Goal: Find specific page/section: Find specific page/section

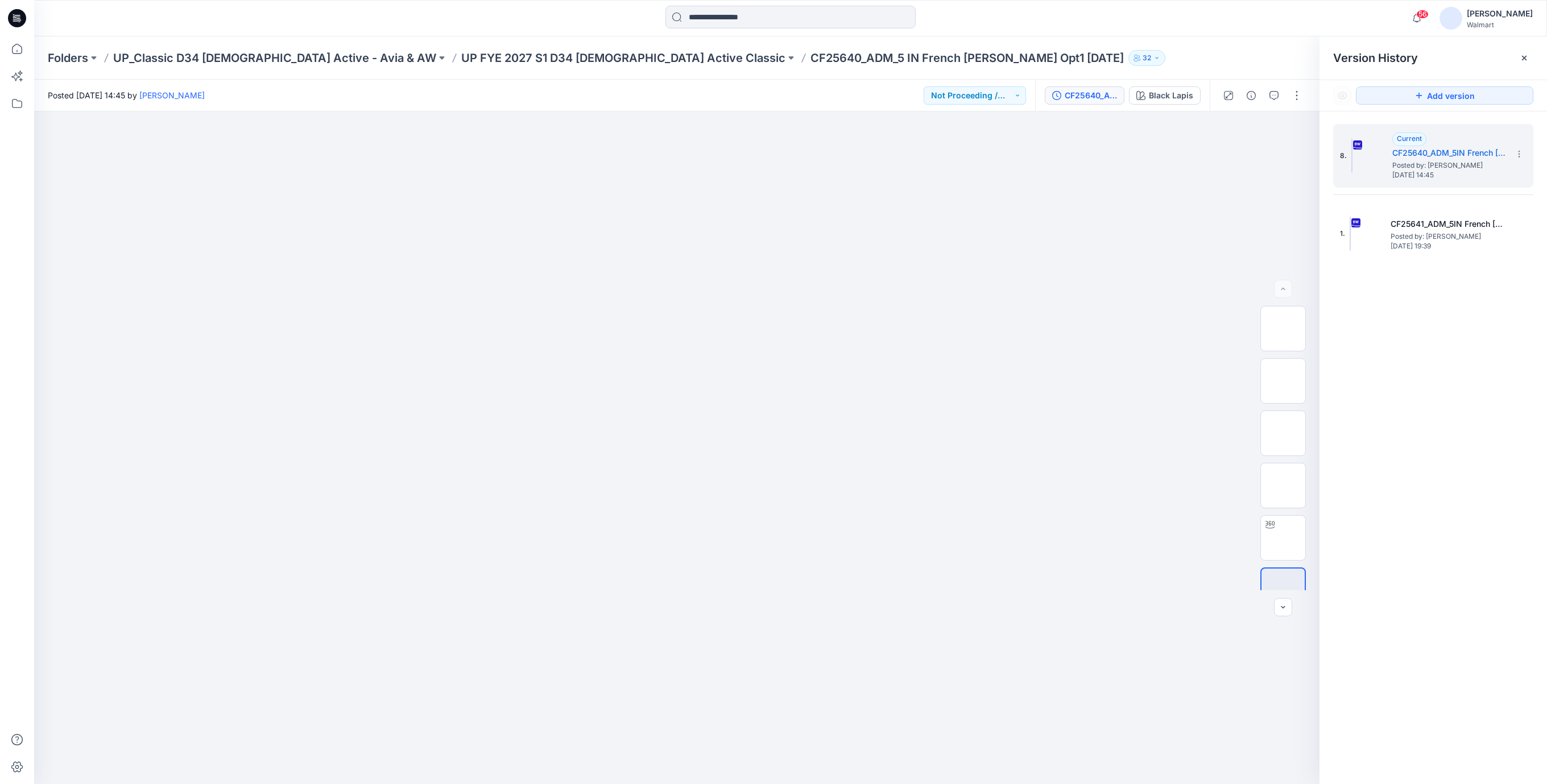
click at [12, 18] on icon at bounding box center [17, 18] width 18 height 18
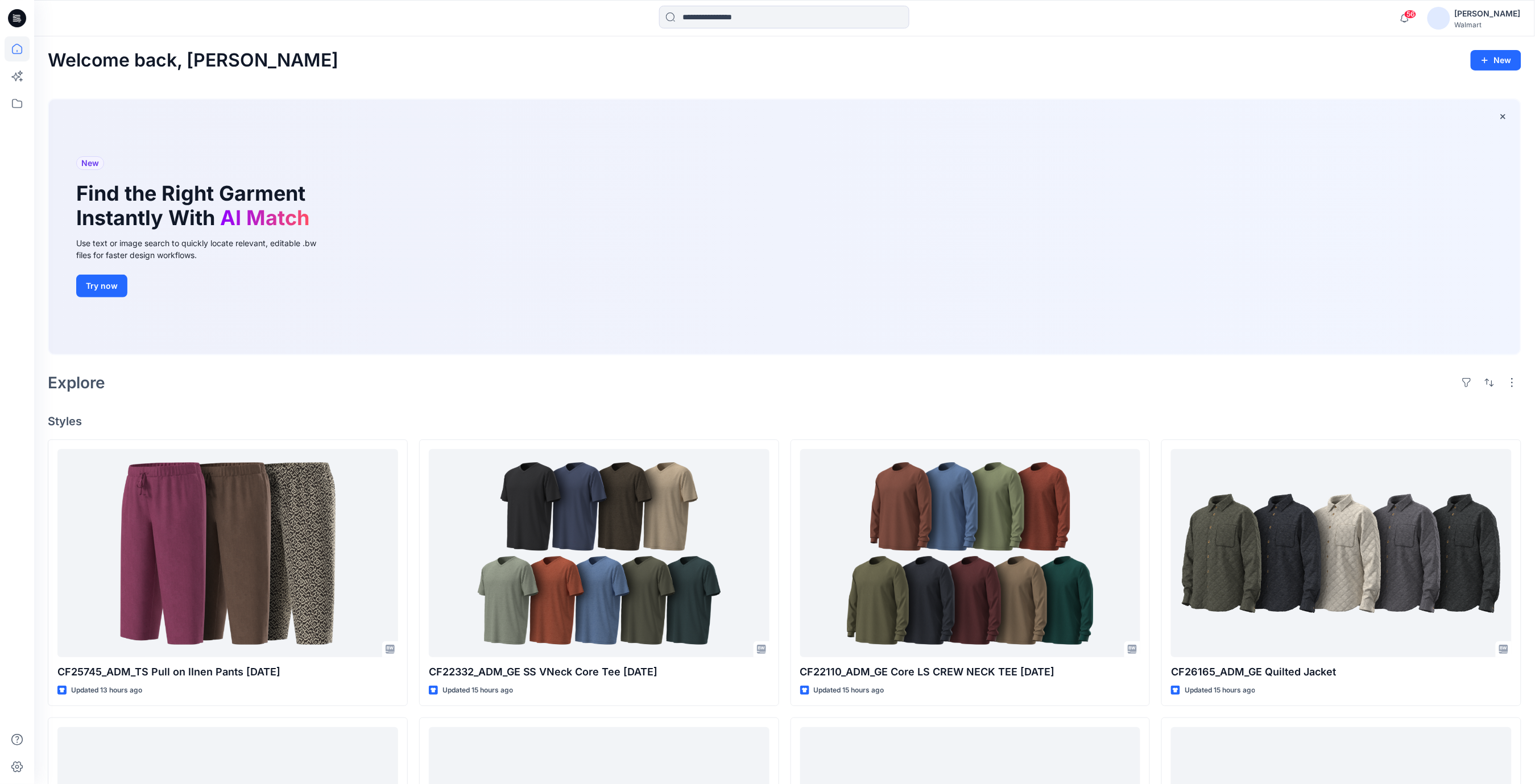
click at [520, 398] on div "Welcome back, Rajesh New New Find the Right Garment Instantly With AI Match Use…" at bounding box center [785, 676] width 1501 height 1280
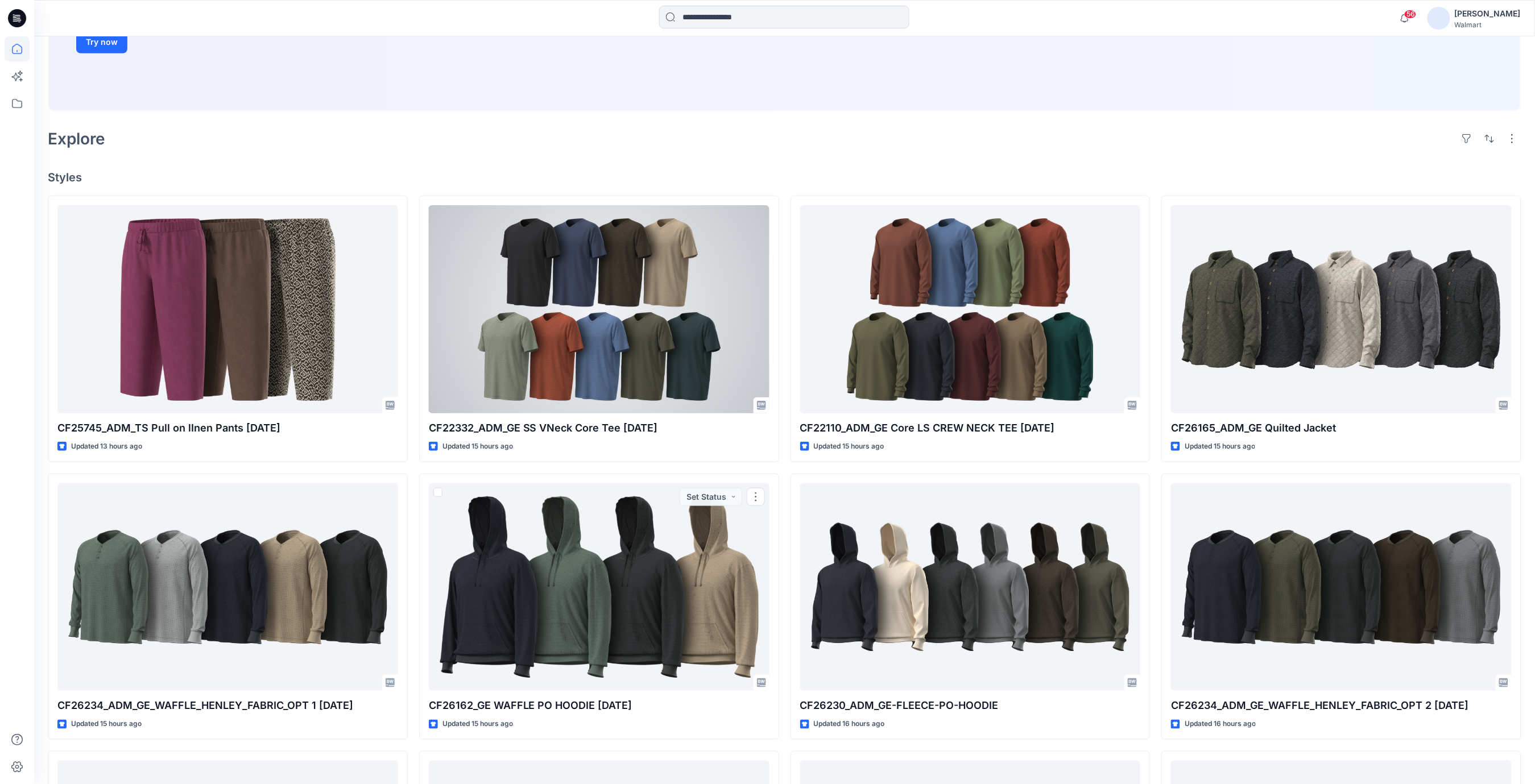
scroll to position [152, 0]
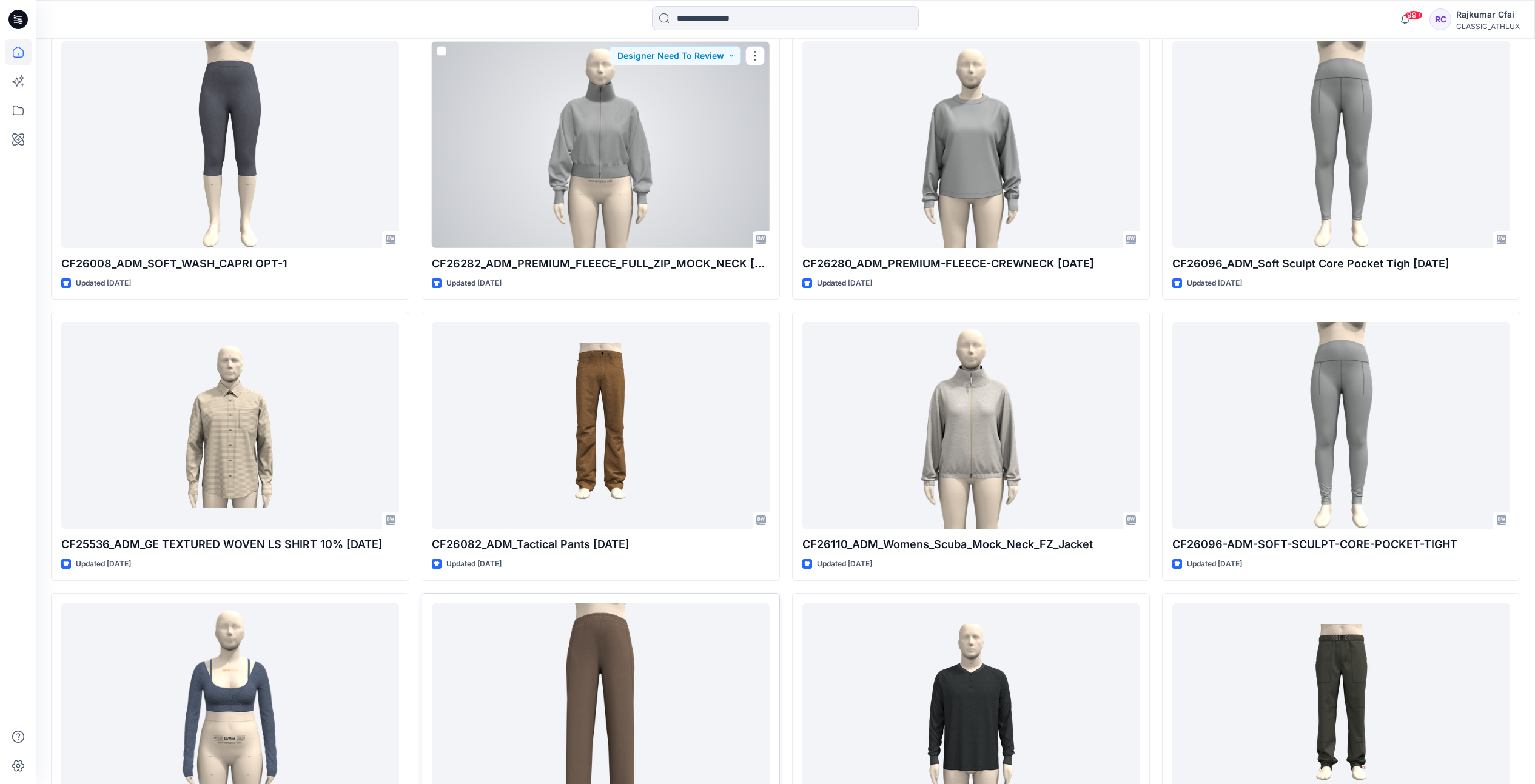
scroll to position [3075, 0]
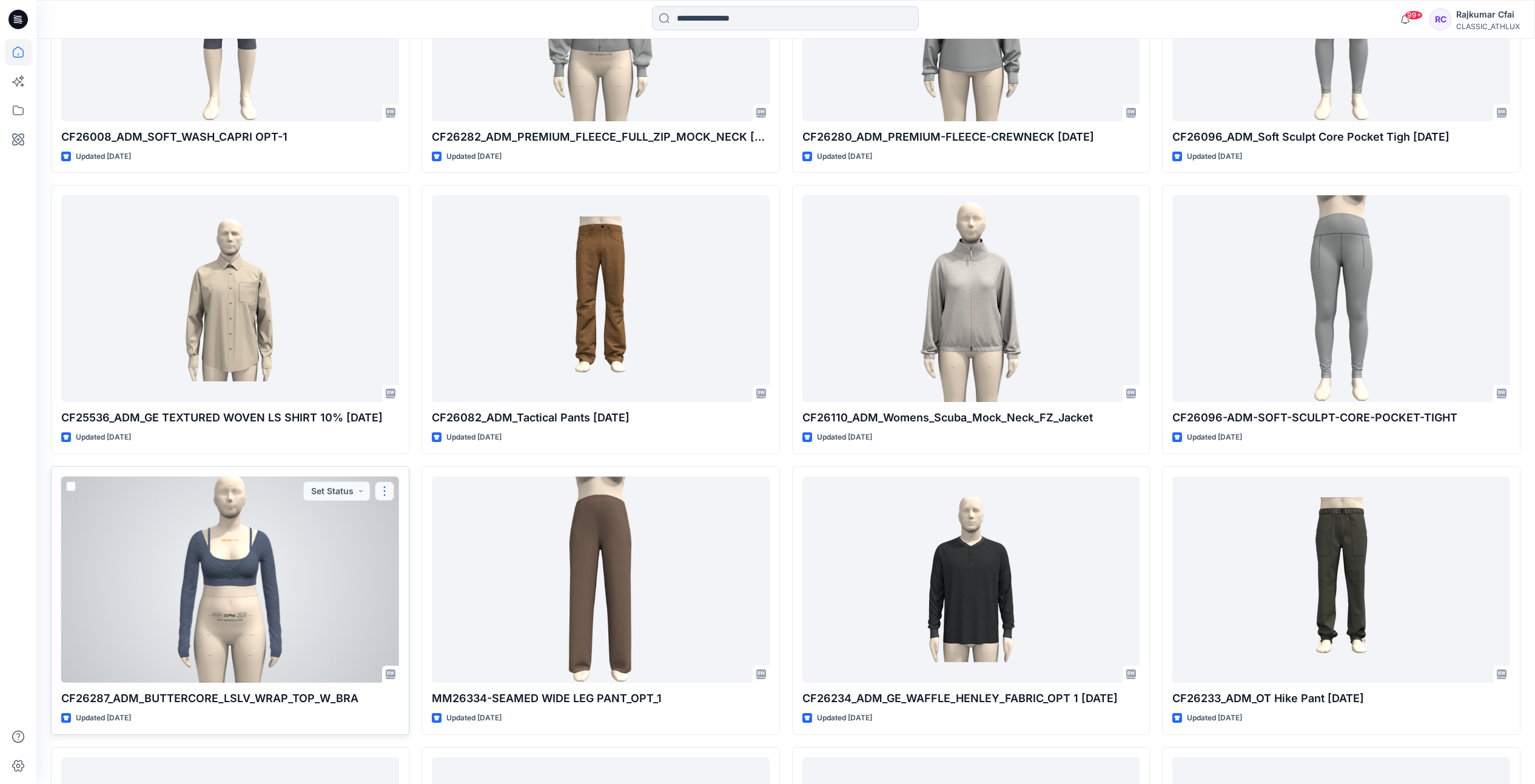
click at [386, 491] on button "button" at bounding box center [385, 491] width 20 height 20
click at [317, 540] on div at bounding box center [230, 579] width 338 height 207
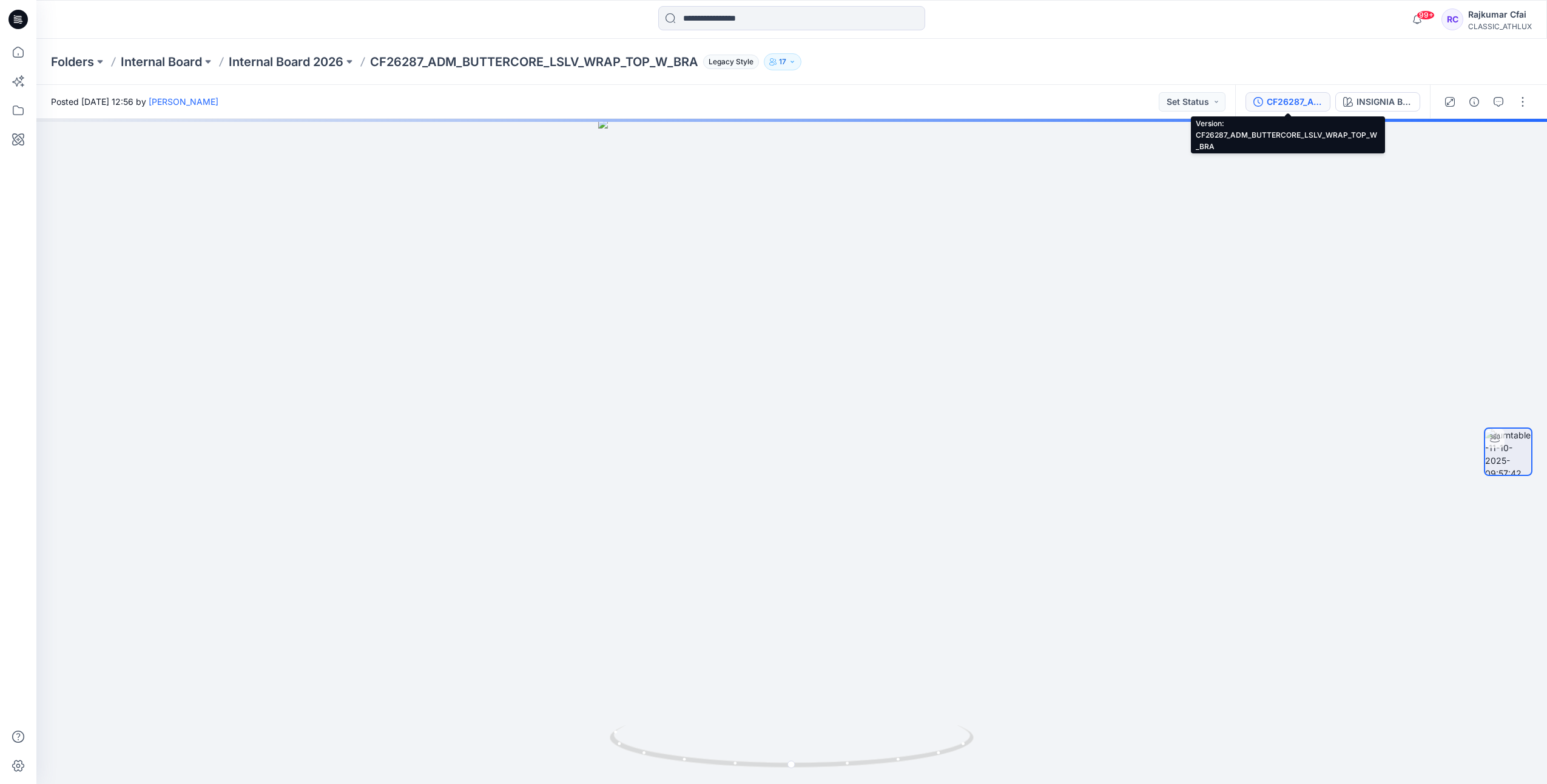
click at [1274, 104] on div "CF26287_ADM_BUTTERCORE_LSLV_WRAP_TOP_W_BRA" at bounding box center [1295, 102] width 56 height 13
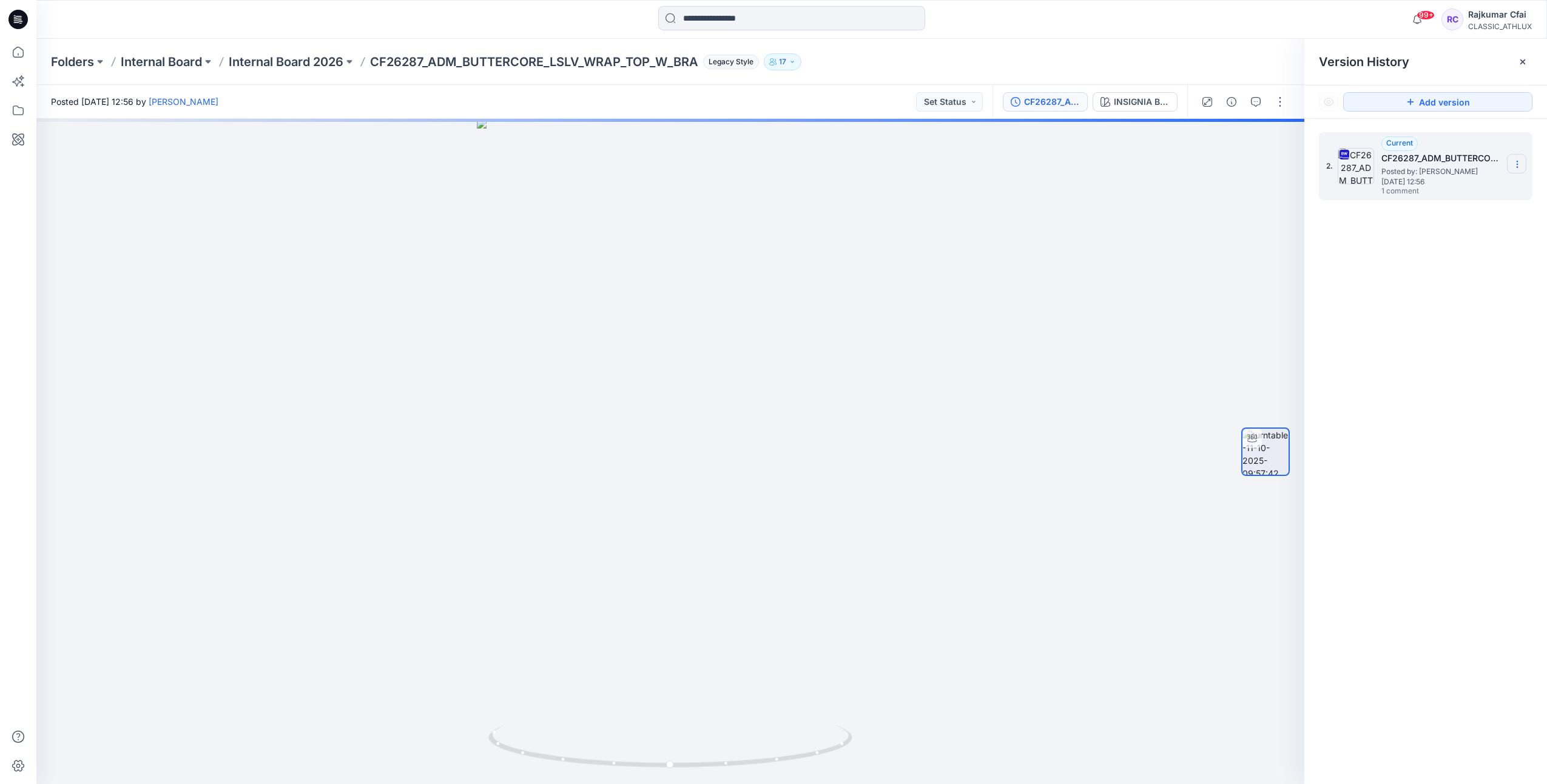
click at [1516, 164] on icon at bounding box center [1516, 164] width 1 height 1
click at [1453, 188] on span "Download Source BW File" at bounding box center [1456, 188] width 102 height 14
drag, startPoint x: 945, startPoint y: 251, endPoint x: 953, endPoint y: 246, distance: 9.4
click at [947, 251] on div at bounding box center [670, 451] width 1268 height 665
click at [1421, 183] on span "[DATE] 12:56" at bounding box center [1442, 182] width 121 height 8
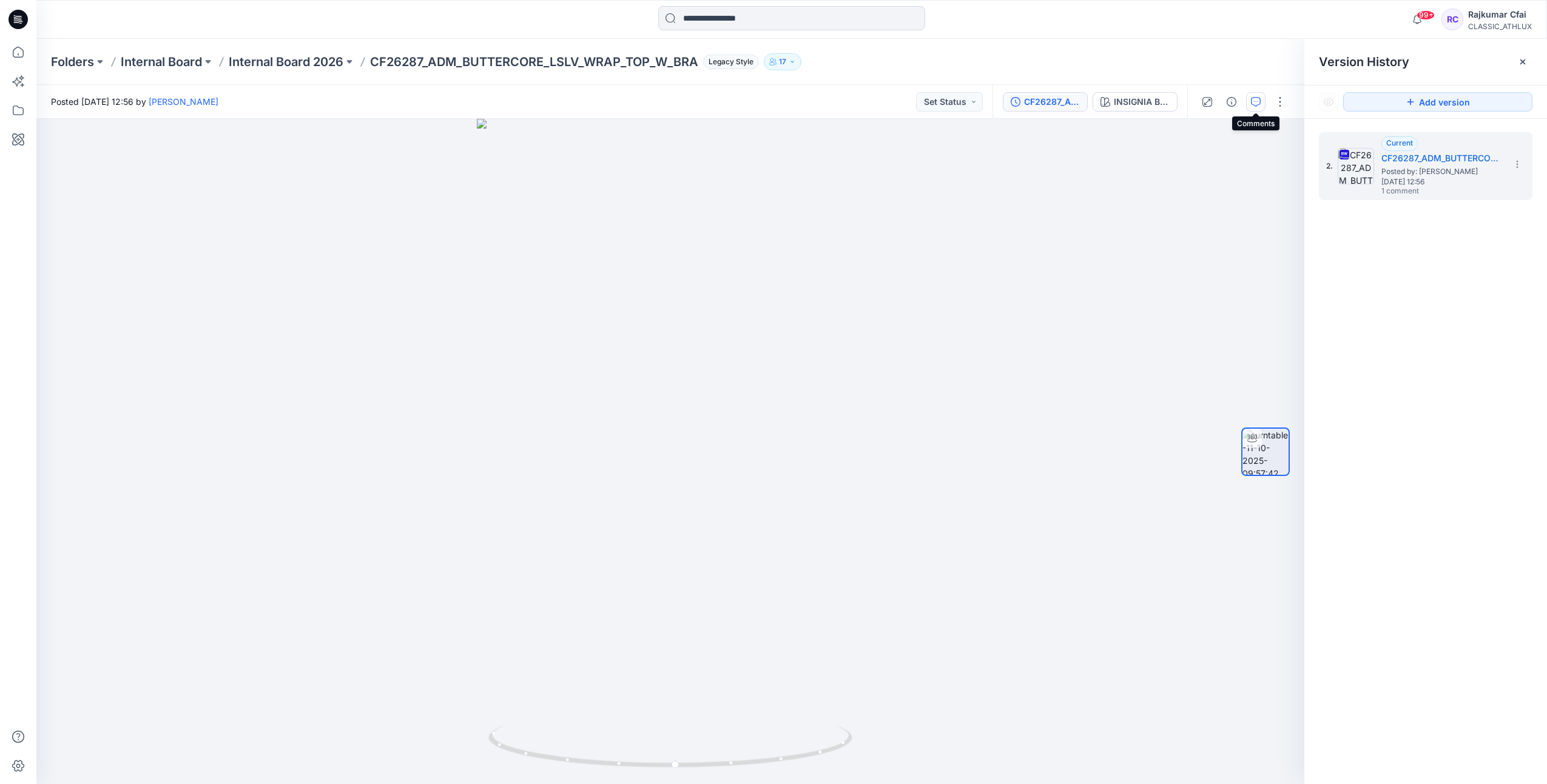
click at [1253, 109] on button "button" at bounding box center [1256, 102] width 20 height 20
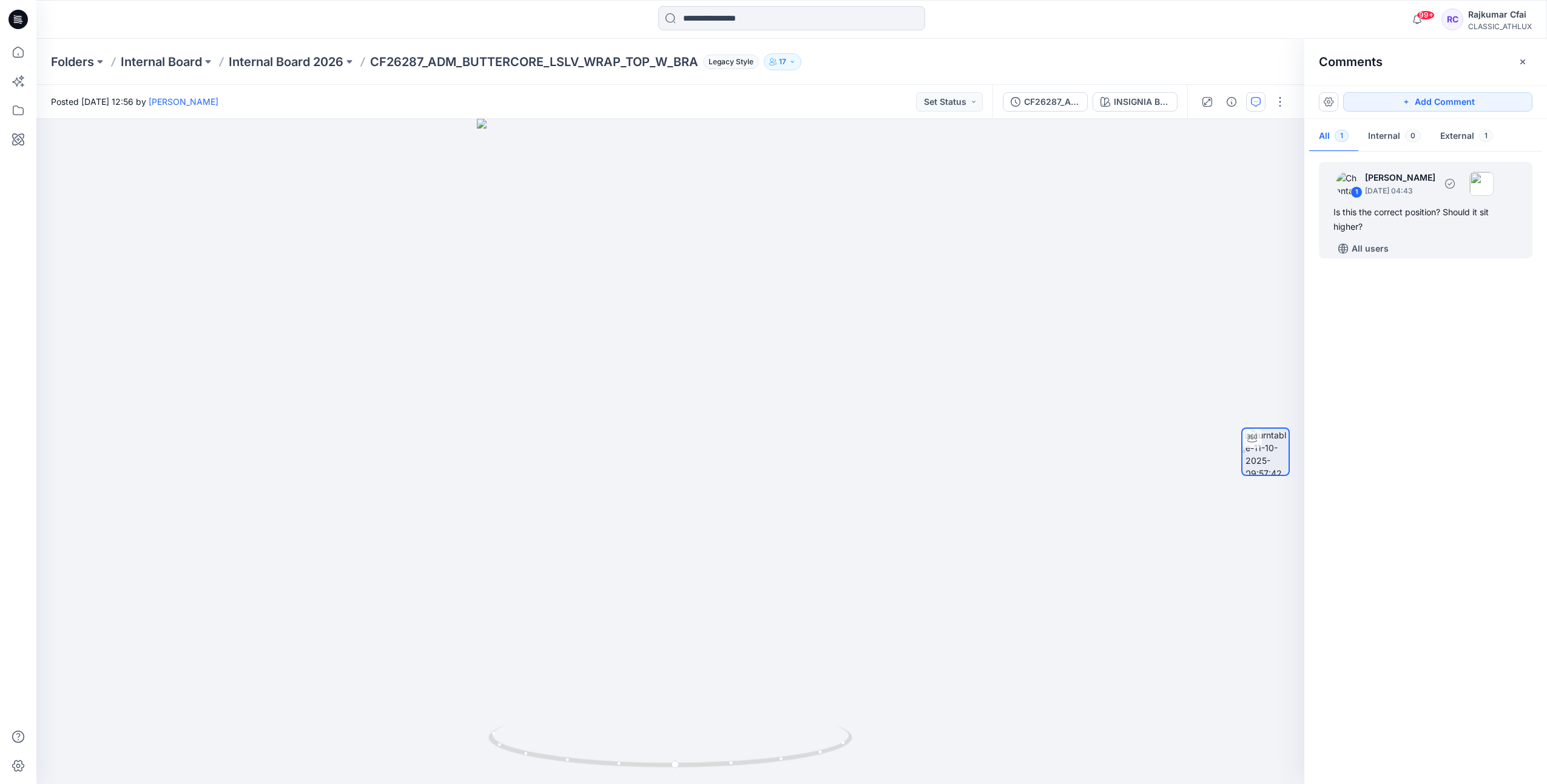
click at [1351, 222] on div "Is this the correct position? Should it sit higher?" at bounding box center [1425, 220] width 184 height 29
drag, startPoint x: 883, startPoint y: 325, endPoint x: 895, endPoint y: 273, distance: 53.4
click at [895, 273] on div "Is this the correct position? Should it sit higher?" at bounding box center [879, 260] width 179 height 35
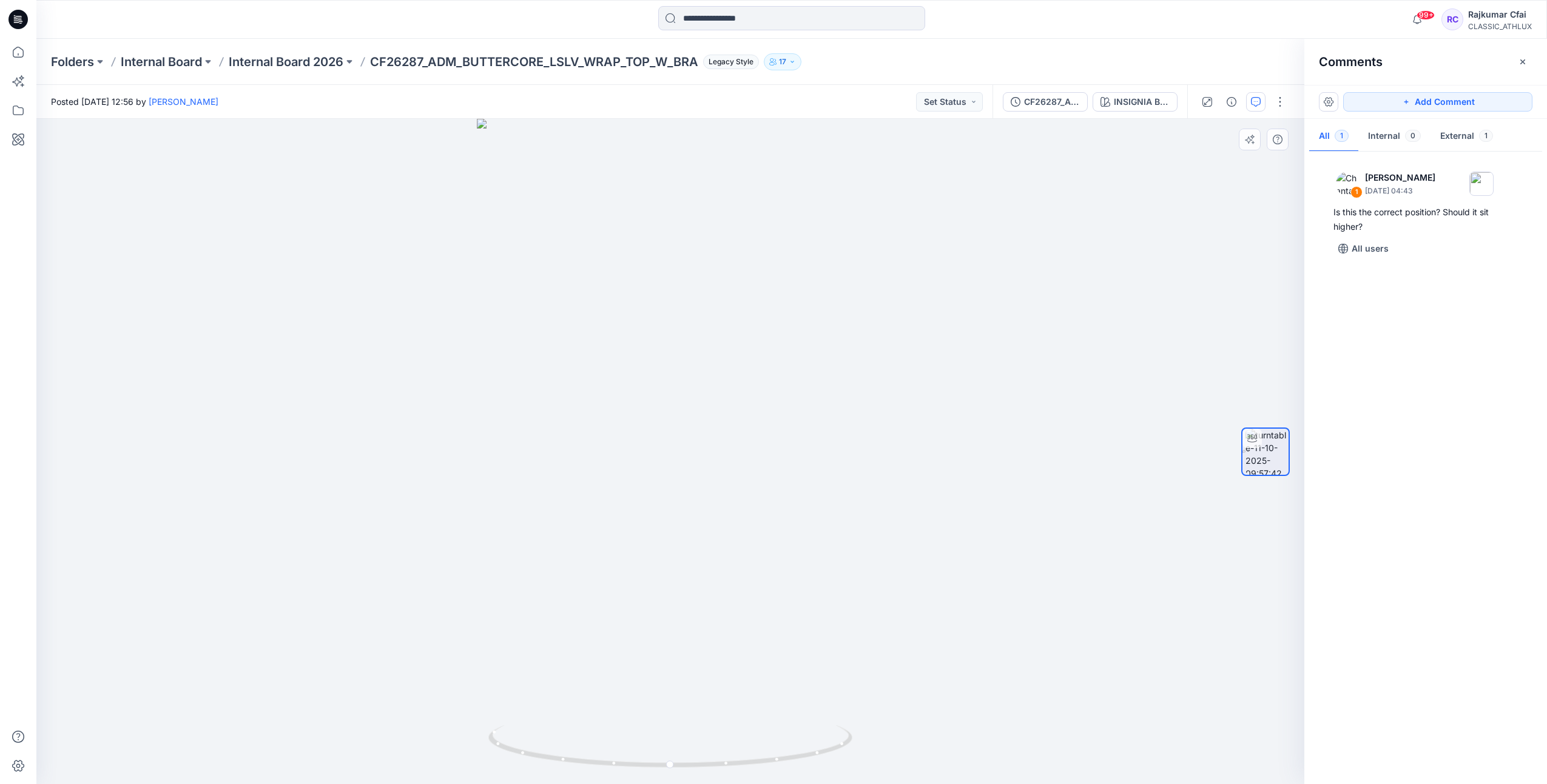
click at [393, 403] on div at bounding box center [670, 451] width 1268 height 665
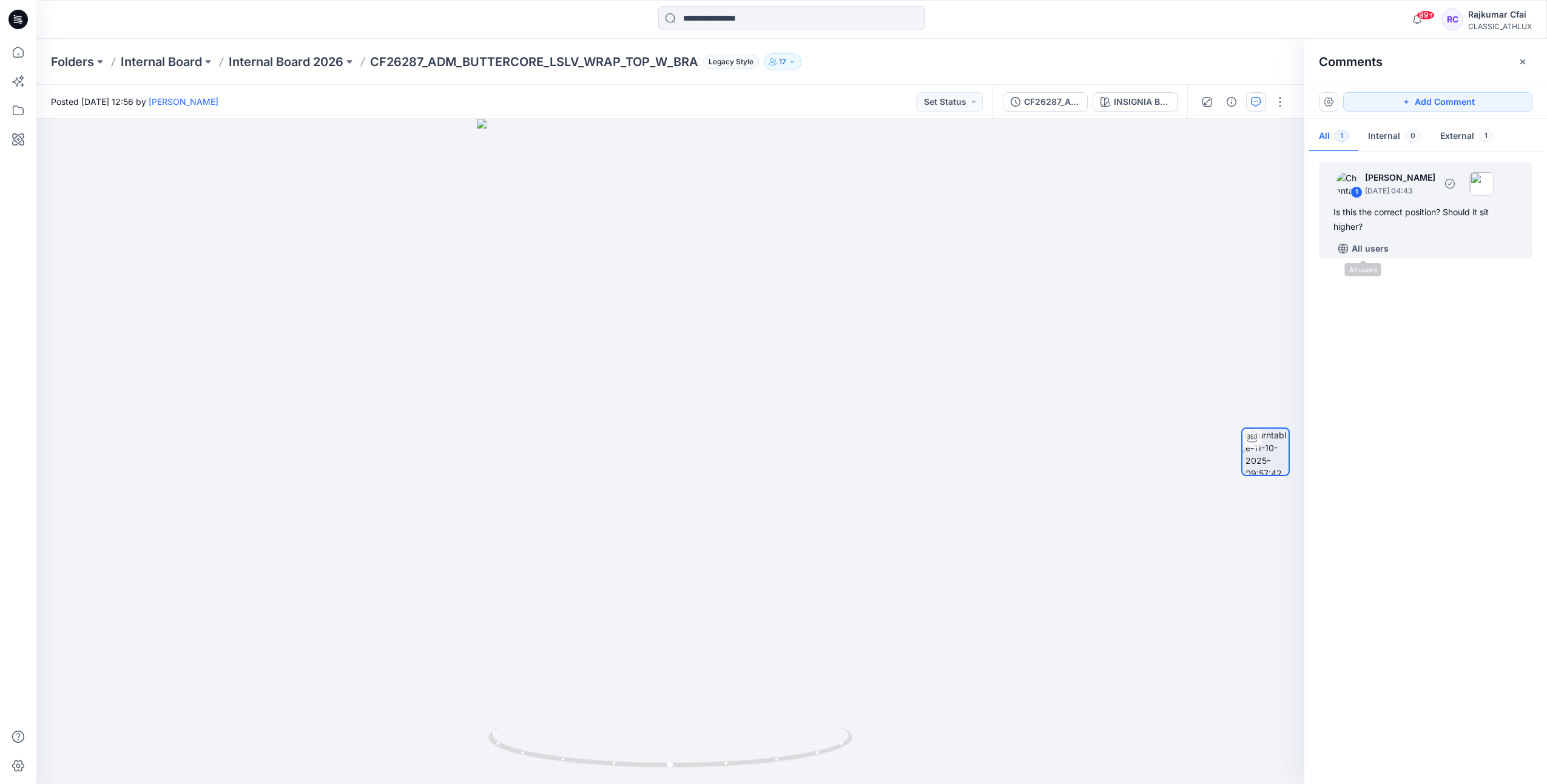
click at [1362, 216] on div "Is this the correct position? Should it sit higher?" at bounding box center [1425, 220] width 184 height 29
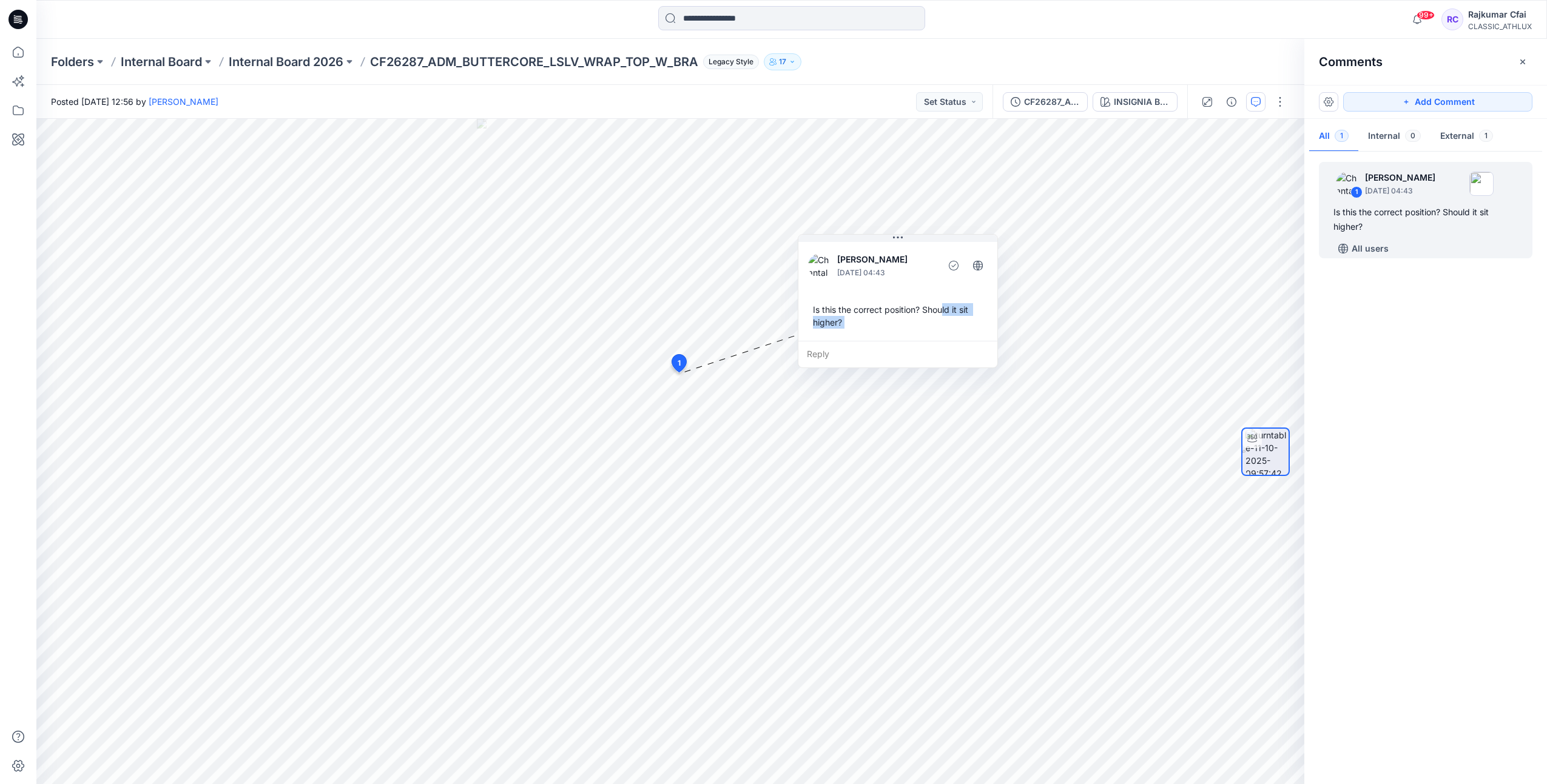
click at [942, 301] on div "Is this the correct position? Should it sit higher?" at bounding box center [898, 316] width 179 height 35
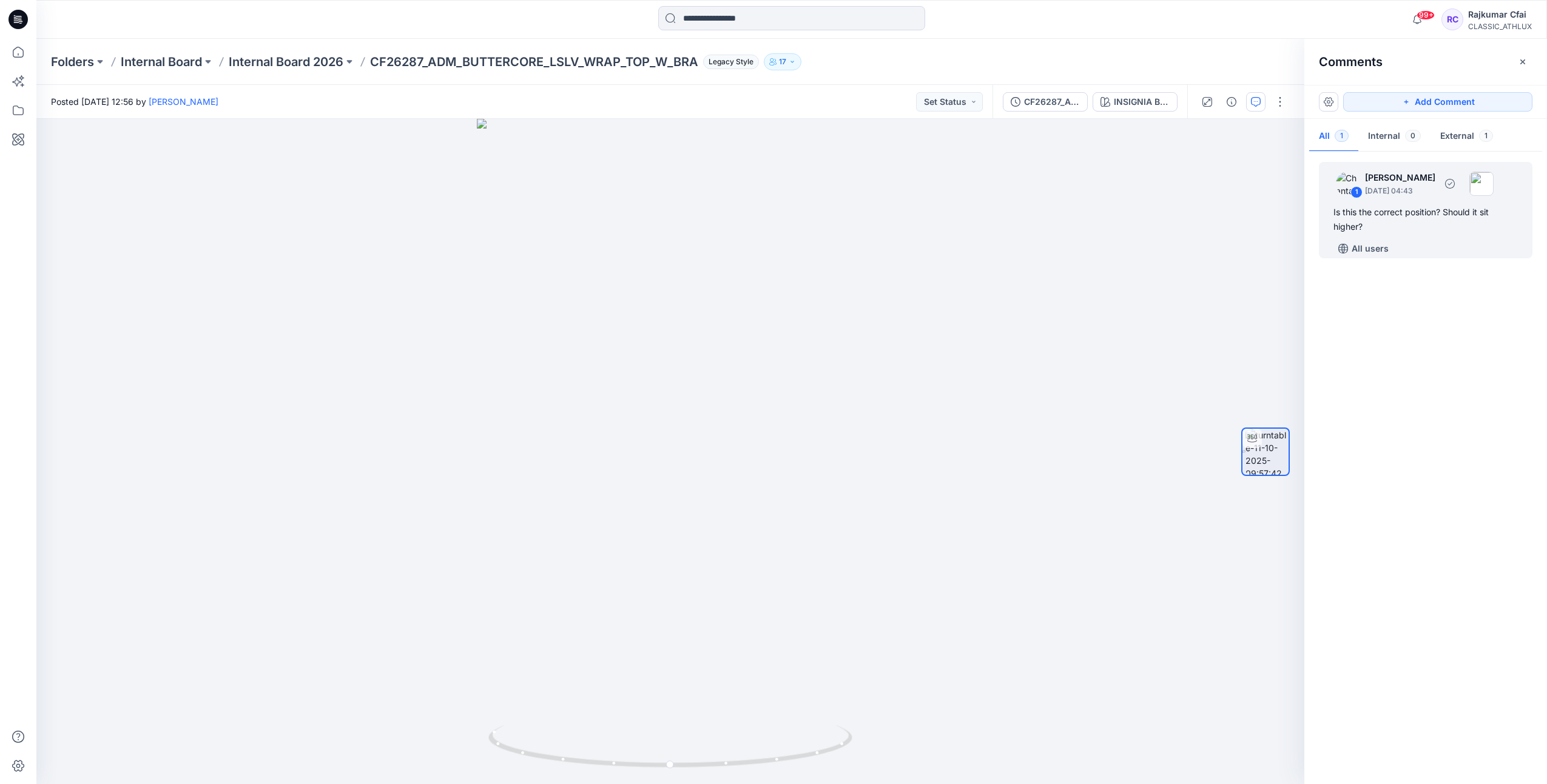
click at [1380, 217] on div "Is this the correct position? Should it sit higher?" at bounding box center [1425, 220] width 184 height 29
drag, startPoint x: 834, startPoint y: 342, endPoint x: 859, endPoint y: 298, distance: 50.6
click at [859, 298] on div "Is this the correct position? Should it sit higher?" at bounding box center [831, 310] width 179 height 35
drag, startPoint x: 861, startPoint y: 340, endPoint x: 892, endPoint y: 310, distance: 43.1
click at [892, 310] on div "Reply" at bounding box center [865, 317] width 199 height 27
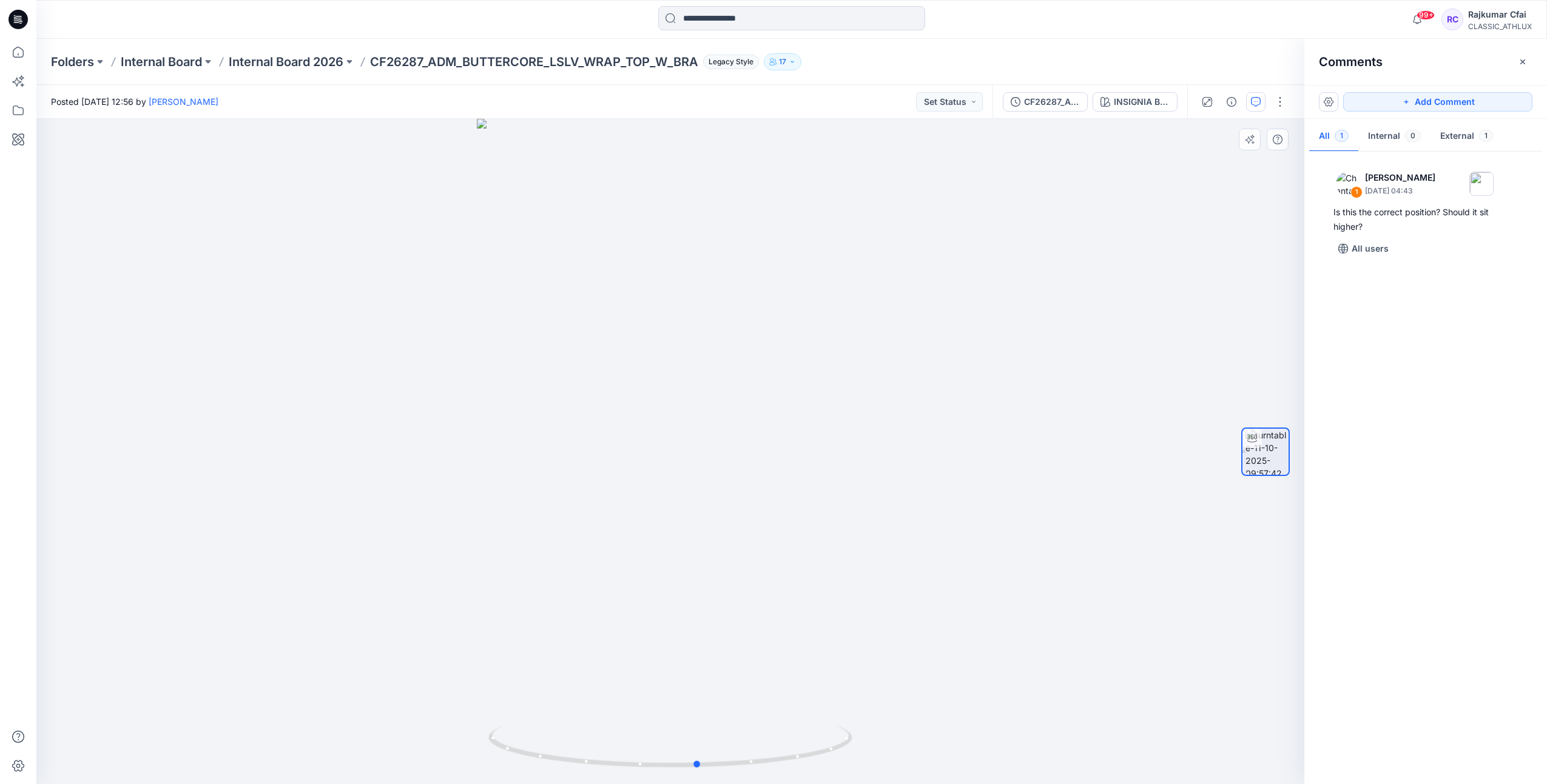
drag, startPoint x: 458, startPoint y: 436, endPoint x: 480, endPoint y: 450, distance: 26.1
click at [480, 450] on div at bounding box center [670, 451] width 1268 height 665
click at [10, 16] on icon at bounding box center [18, 20] width 20 height 20
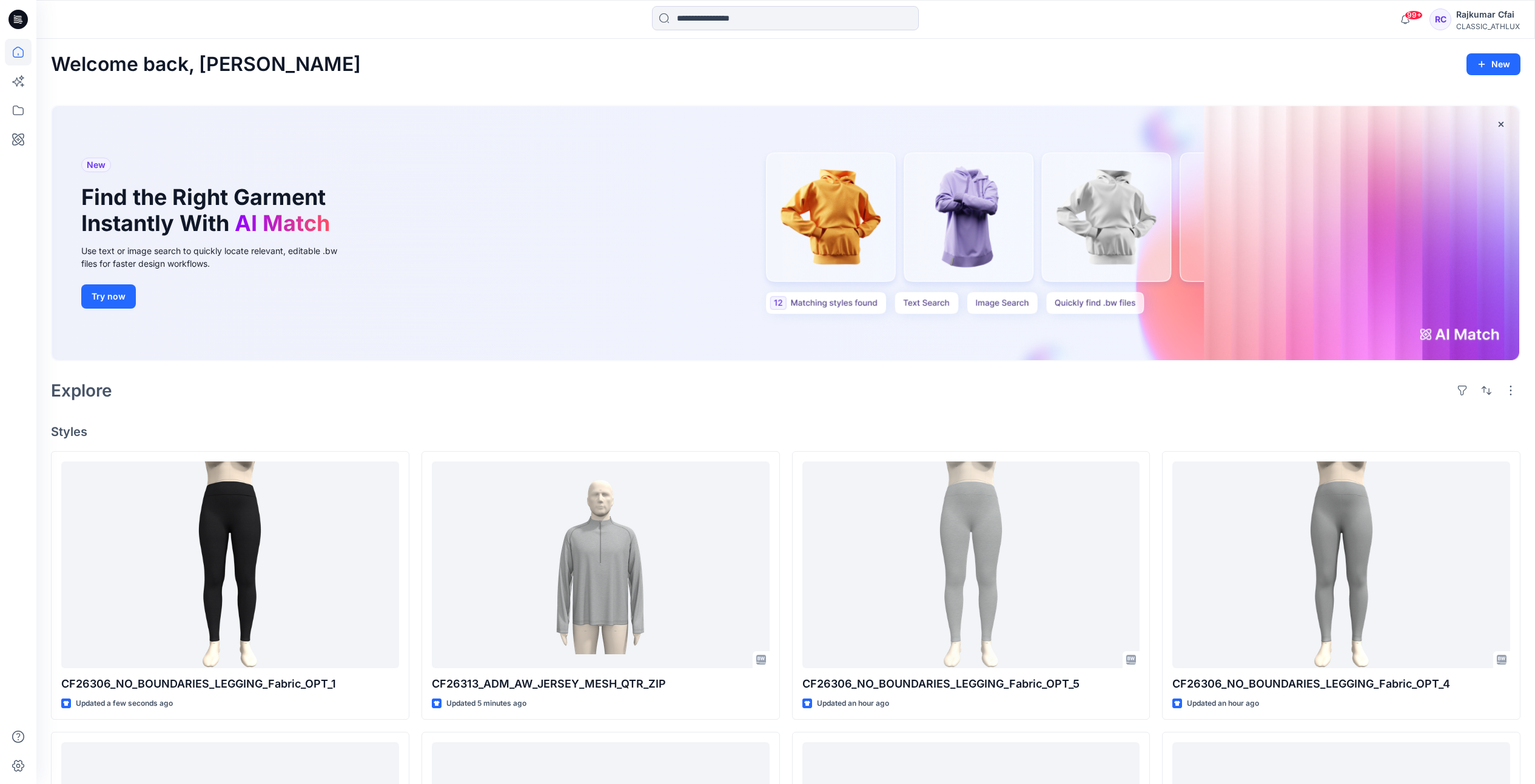
click at [490, 407] on div "Welcome back, [PERSON_NAME] New New Find the Right Garment Instantly With AI Ma…" at bounding box center [785, 690] width 1498 height 1301
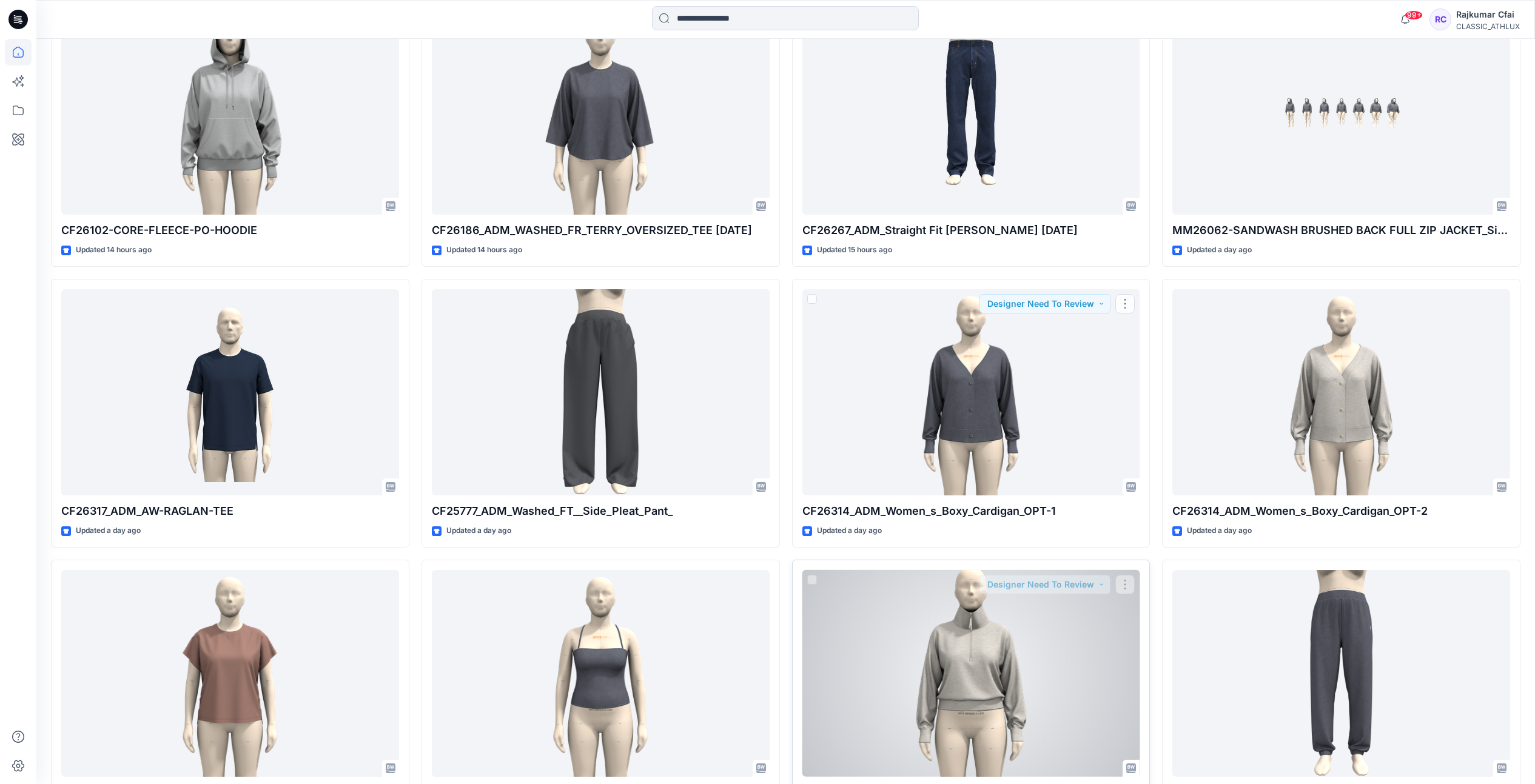
scroll to position [1702, 0]
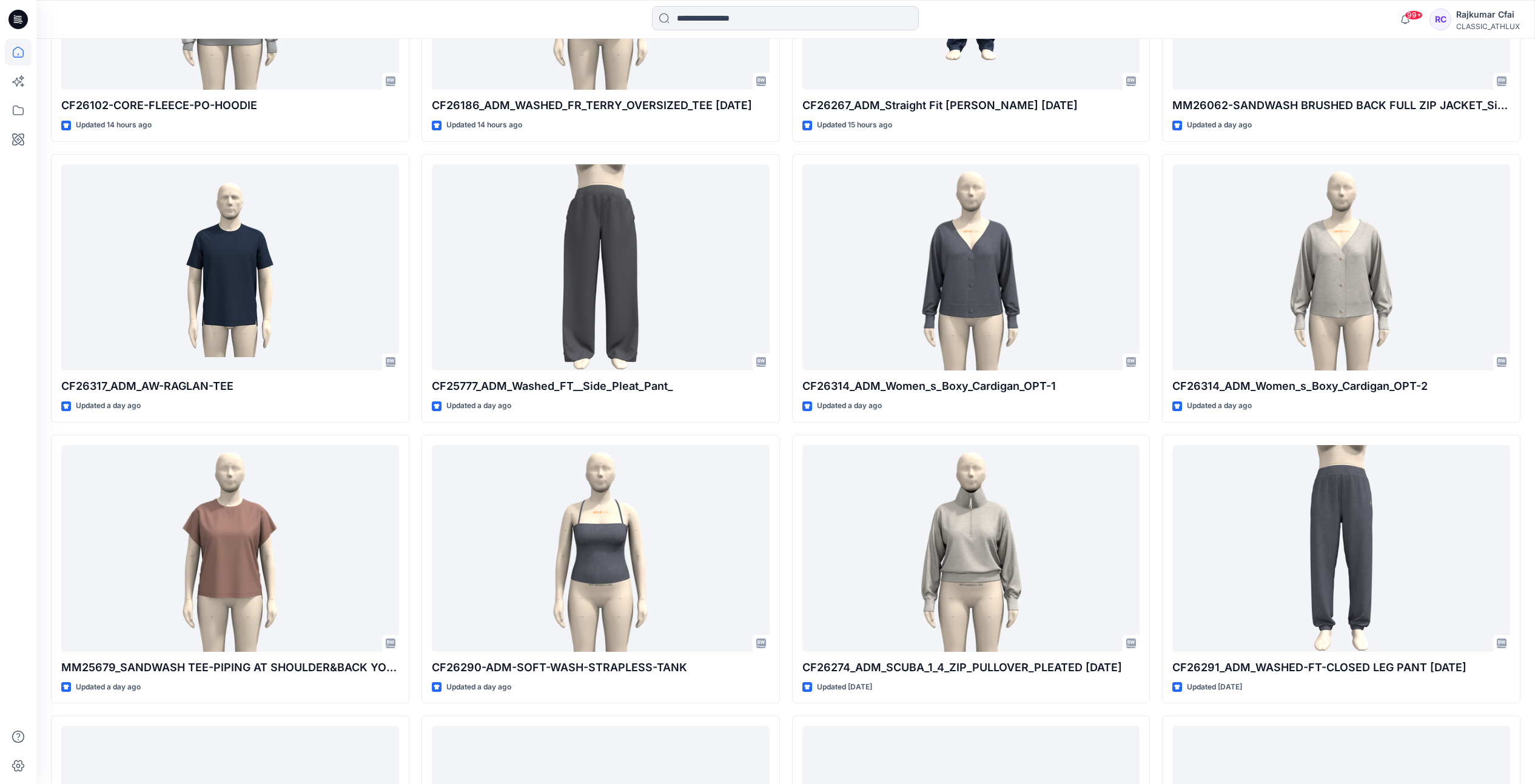
click at [558, 429] on div "CF26313_ADM_AW_JERSEY_MESH_QTR_ZIP Updated 14 minutes ago CF26306_NO_BOUNDARIES…" at bounding box center [601, 7] width 358 height 2516
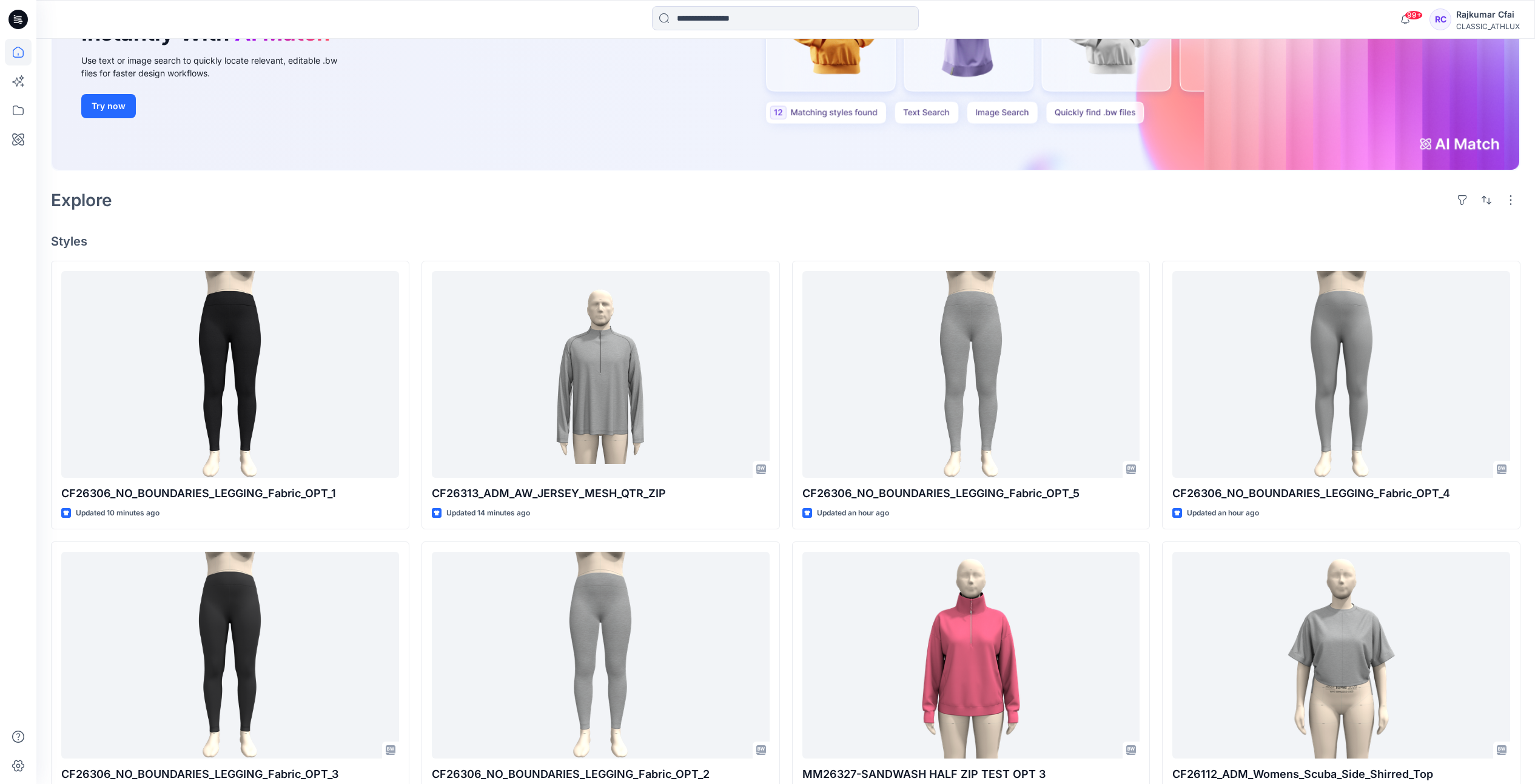
scroll to position [109, 0]
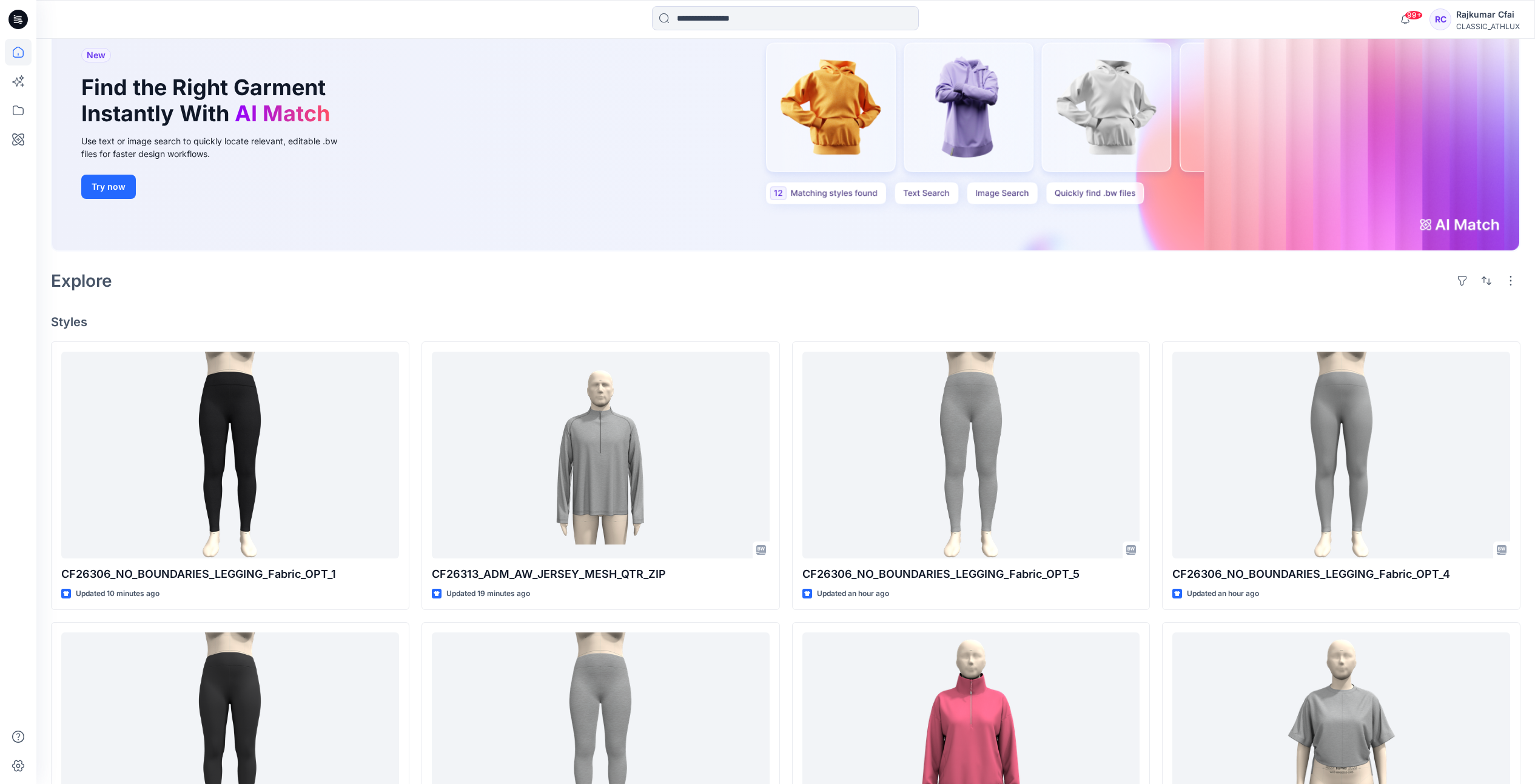
drag, startPoint x: 733, startPoint y: 284, endPoint x: 733, endPoint y: 293, distance: 9.0
click at [733, 291] on div "Explore" at bounding box center [785, 281] width 1470 height 29
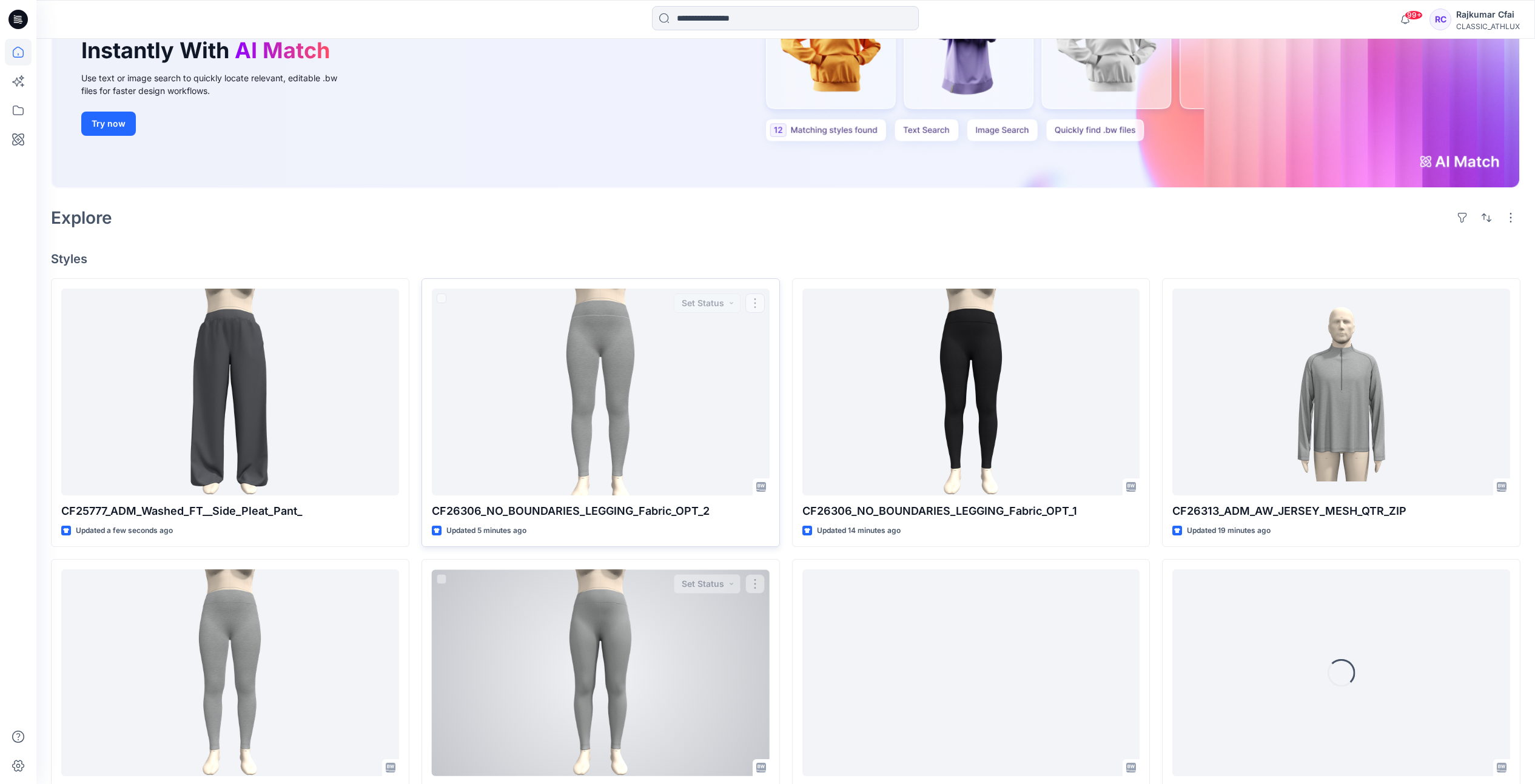
scroll to position [379, 0]
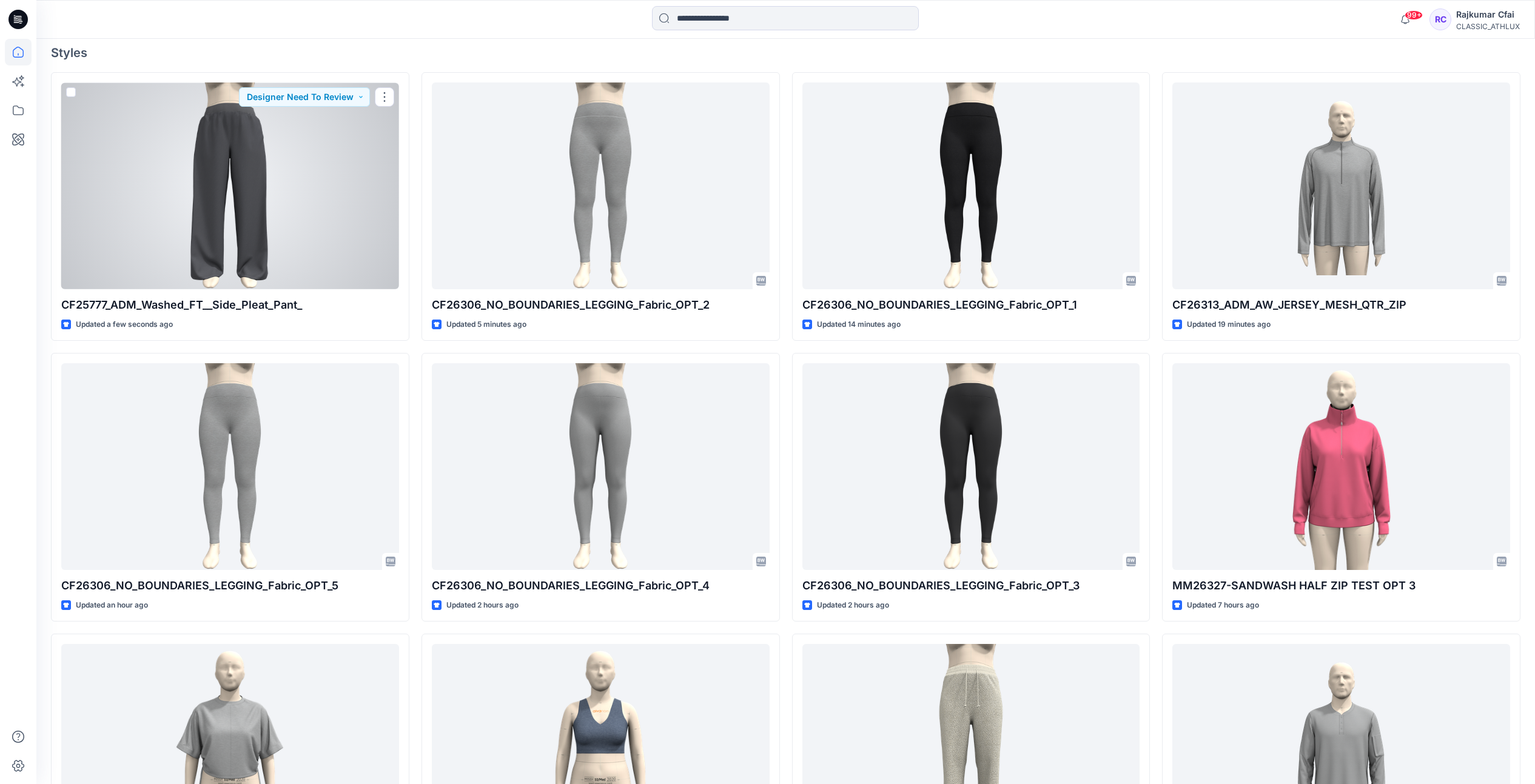
click at [299, 164] on div at bounding box center [230, 186] width 338 height 207
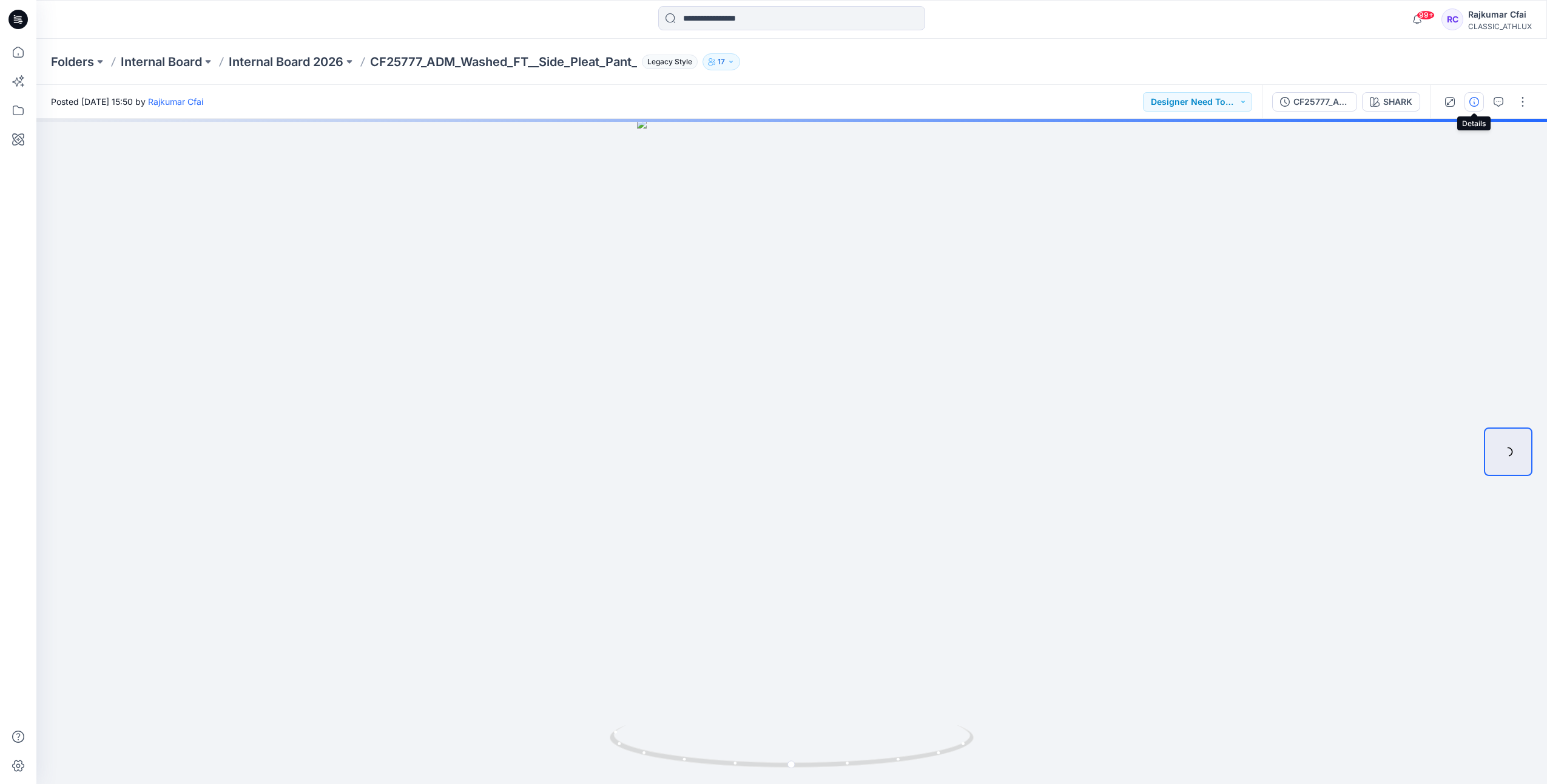
click at [1479, 100] on button "button" at bounding box center [1474, 102] width 20 height 20
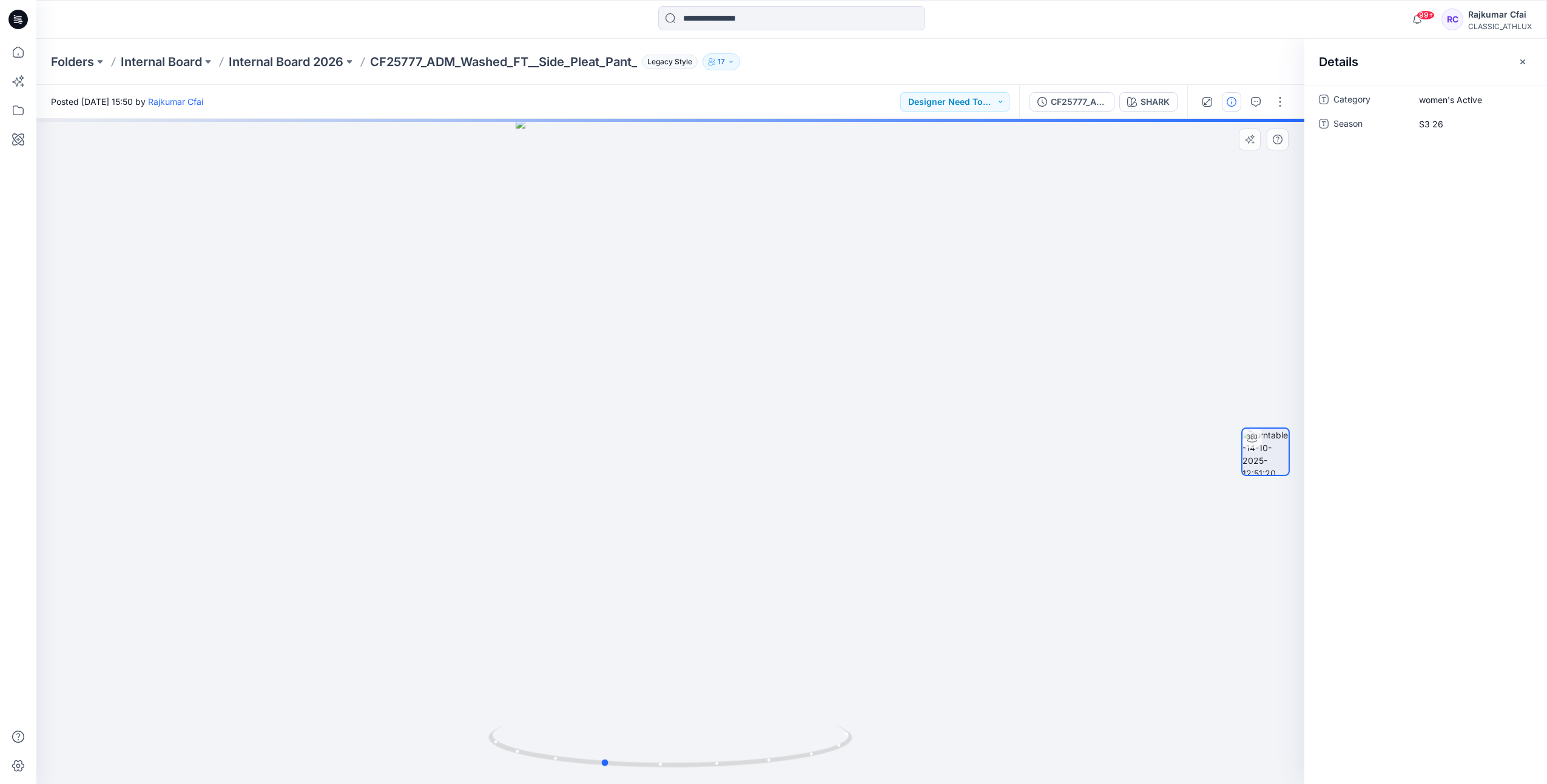
drag, startPoint x: 911, startPoint y: 598, endPoint x: 703, endPoint y: 214, distance: 436.7
click at [876, 584] on div at bounding box center [670, 451] width 1268 height 665
drag, startPoint x: 1014, startPoint y: 465, endPoint x: 638, endPoint y: 484, distance: 376.5
click at [639, 484] on div at bounding box center [670, 451] width 1268 height 665
click at [18, 17] on icon at bounding box center [18, 20] width 20 height 20
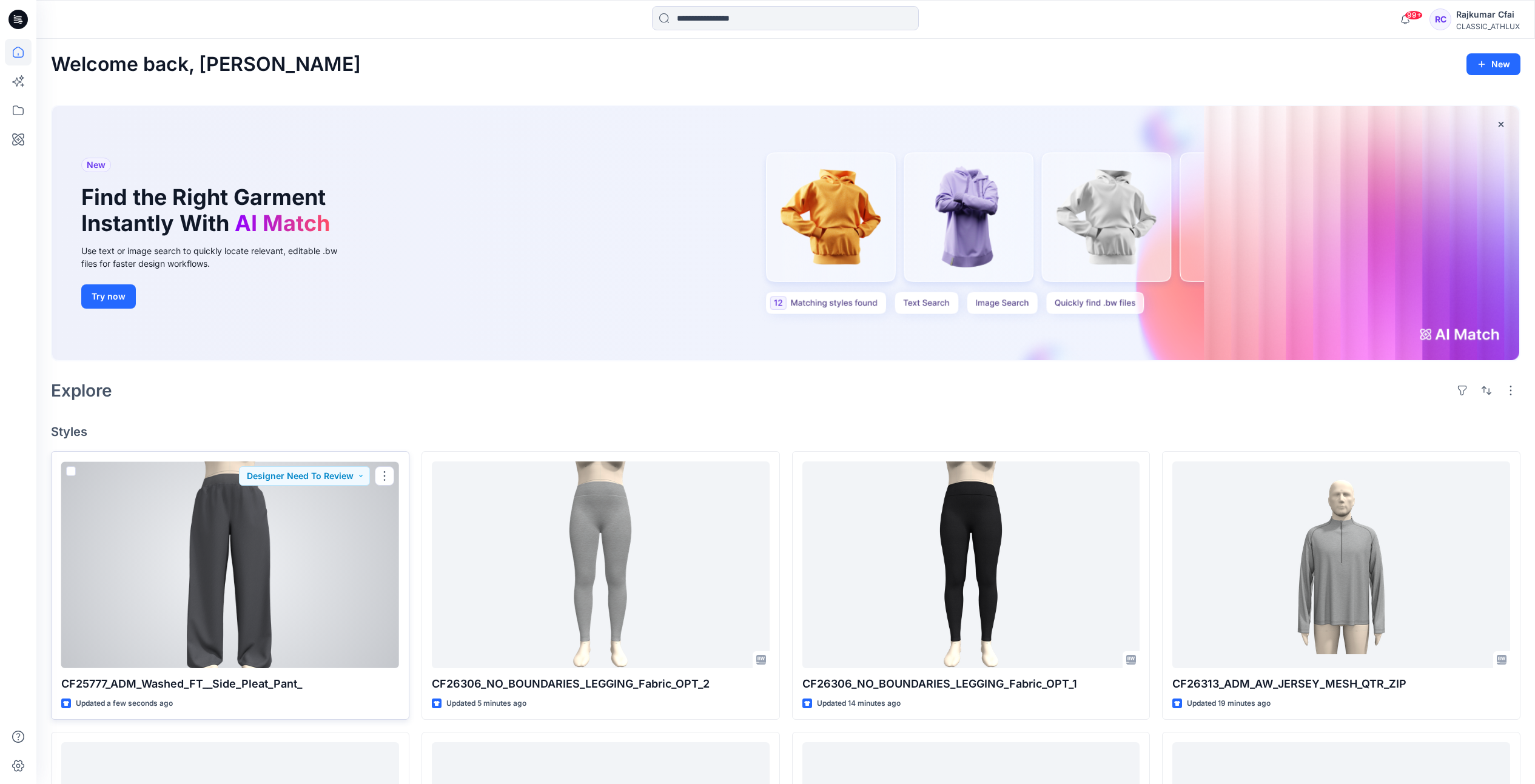
click at [239, 549] on div at bounding box center [230, 564] width 338 height 207
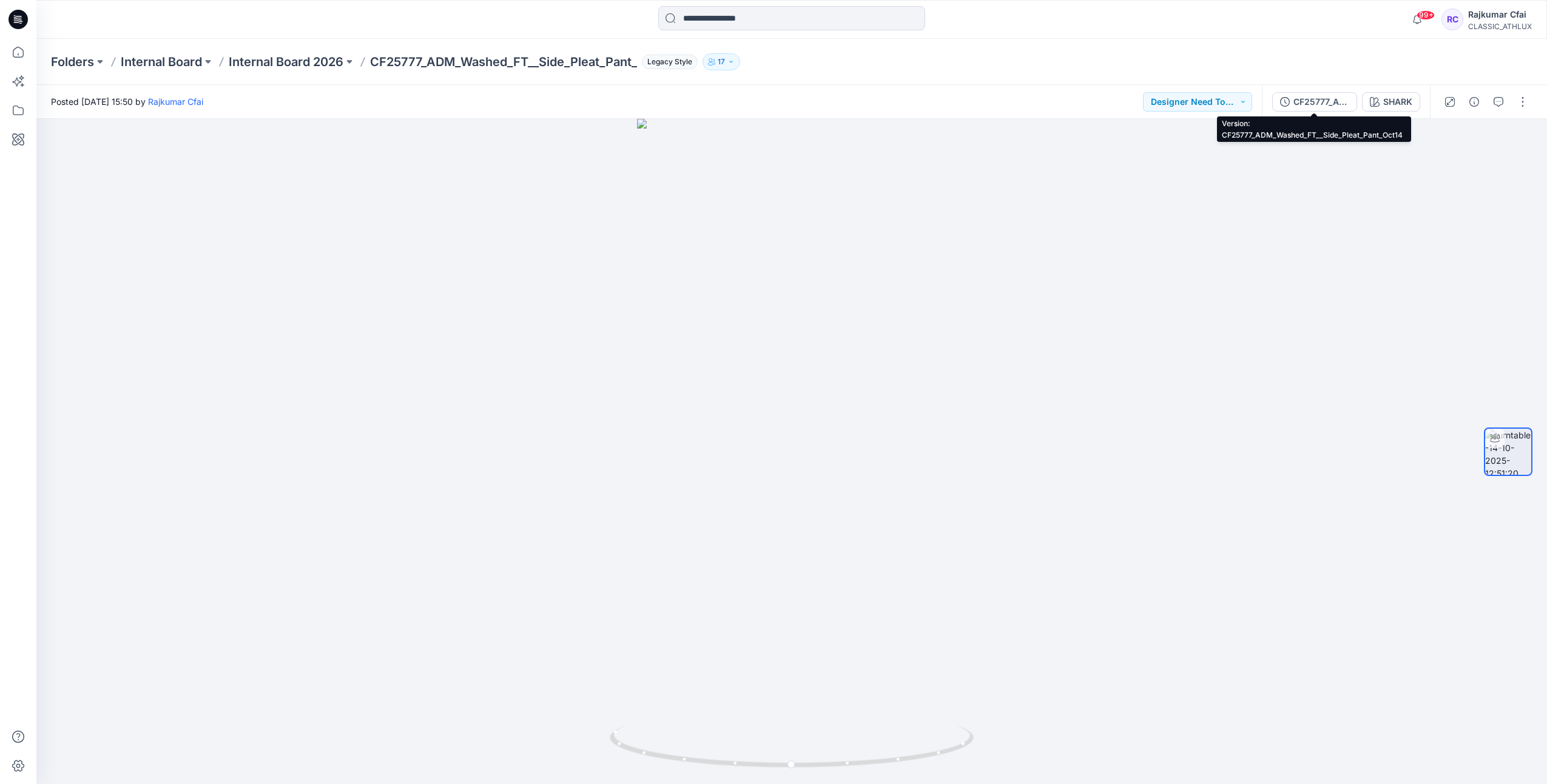
click at [1310, 106] on div "CF25777_ADM_Washed_FT__Side_Pleat_Pant_Oct14" at bounding box center [1321, 102] width 56 height 13
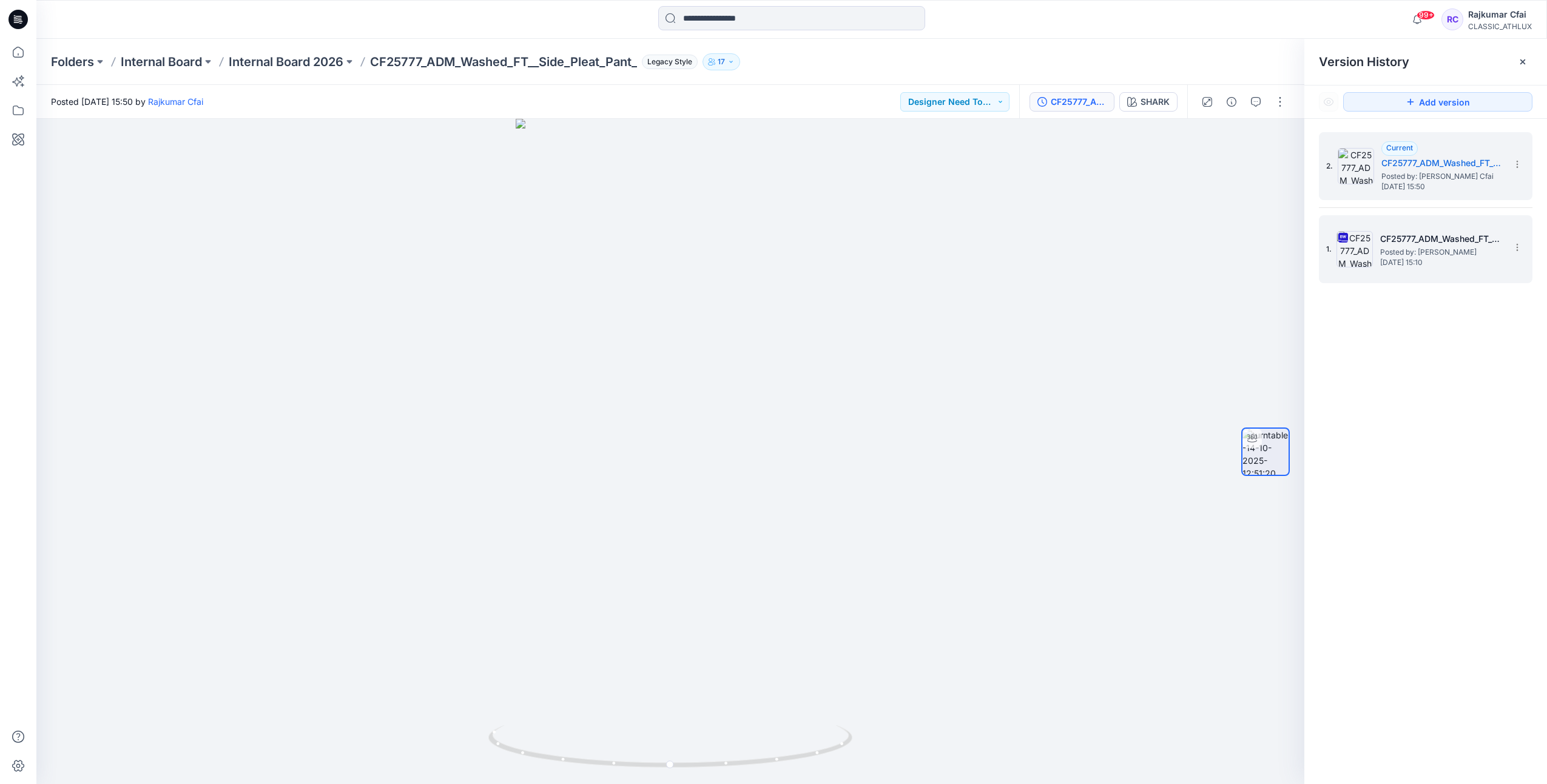
click at [1426, 247] on span "Posted by: [PERSON_NAME]" at bounding box center [1441, 252] width 121 height 12
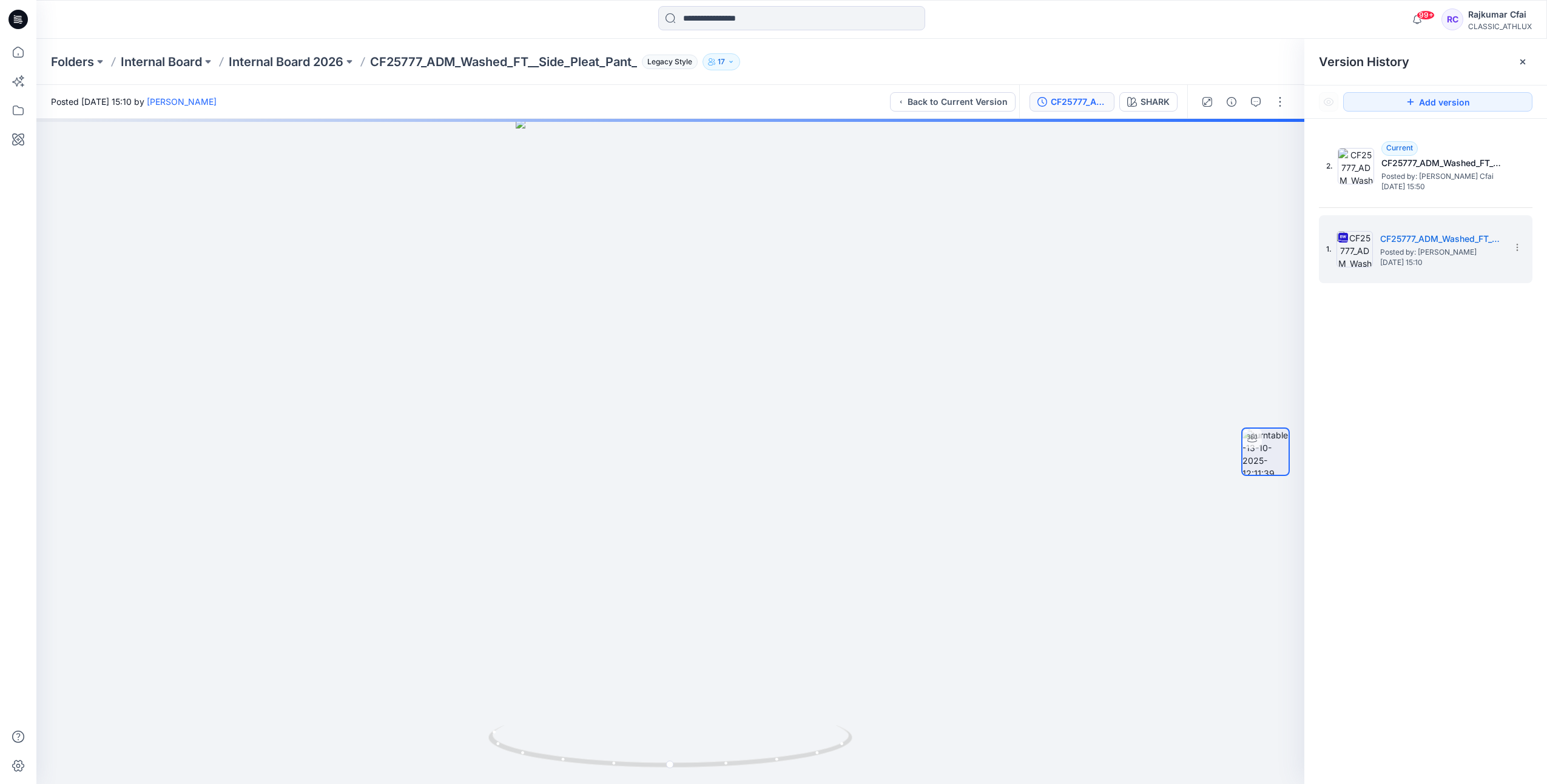
click at [20, 14] on icon at bounding box center [18, 20] width 20 height 20
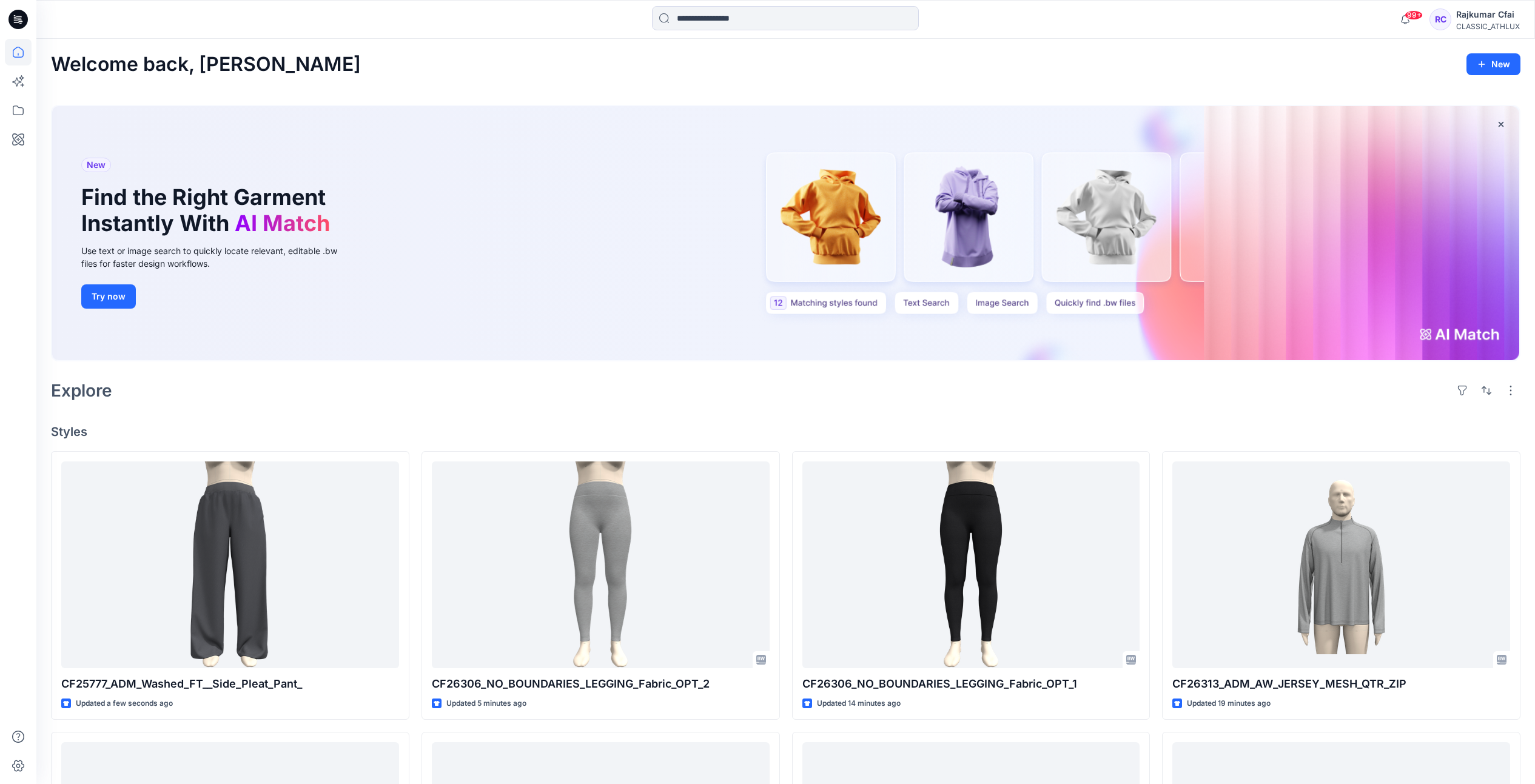
click at [430, 394] on div "Explore" at bounding box center [785, 390] width 1470 height 29
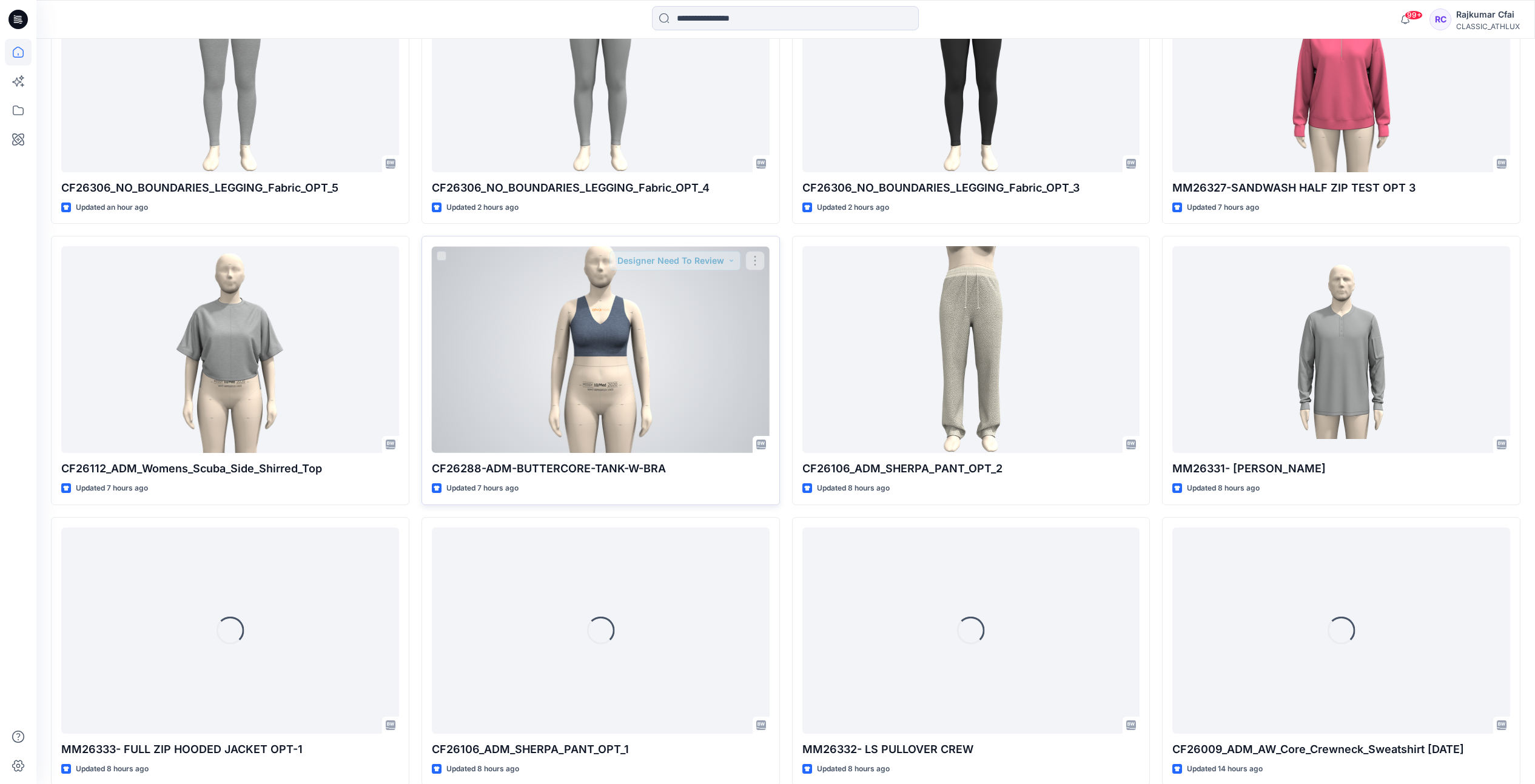
scroll to position [783, 0]
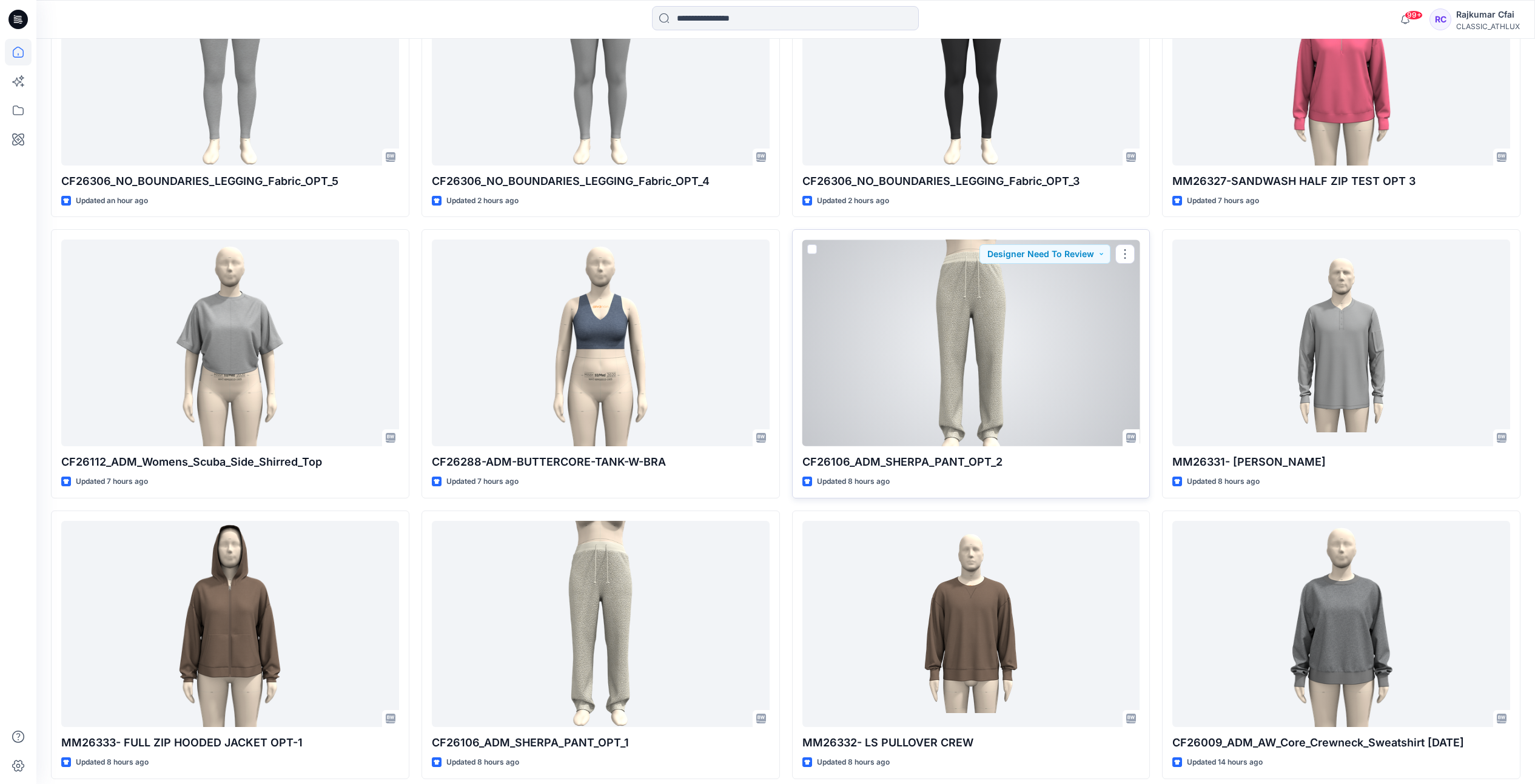
click at [1052, 331] on div at bounding box center [971, 343] width 338 height 207
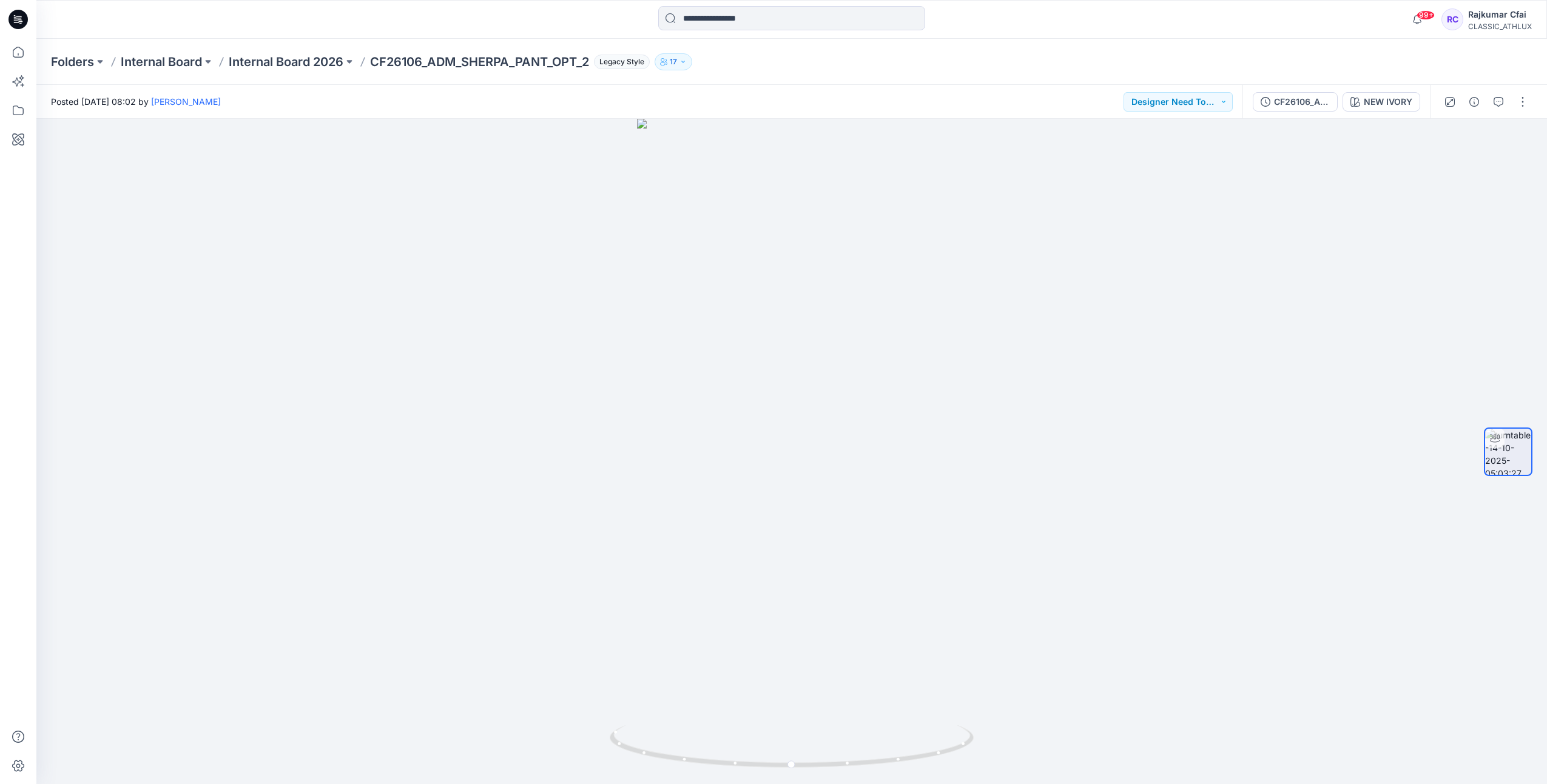
click at [25, 22] on icon at bounding box center [18, 20] width 20 height 20
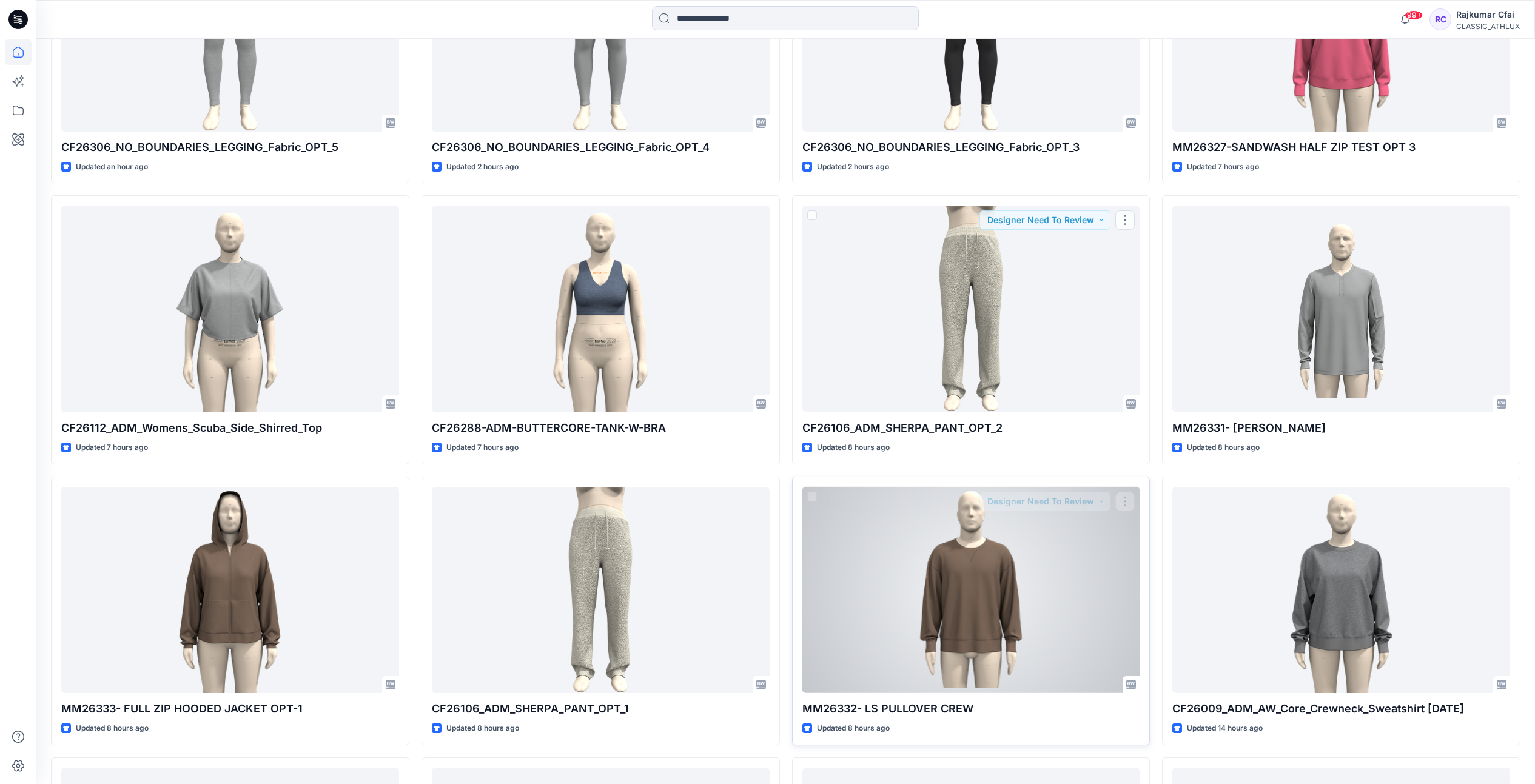
scroll to position [910, 0]
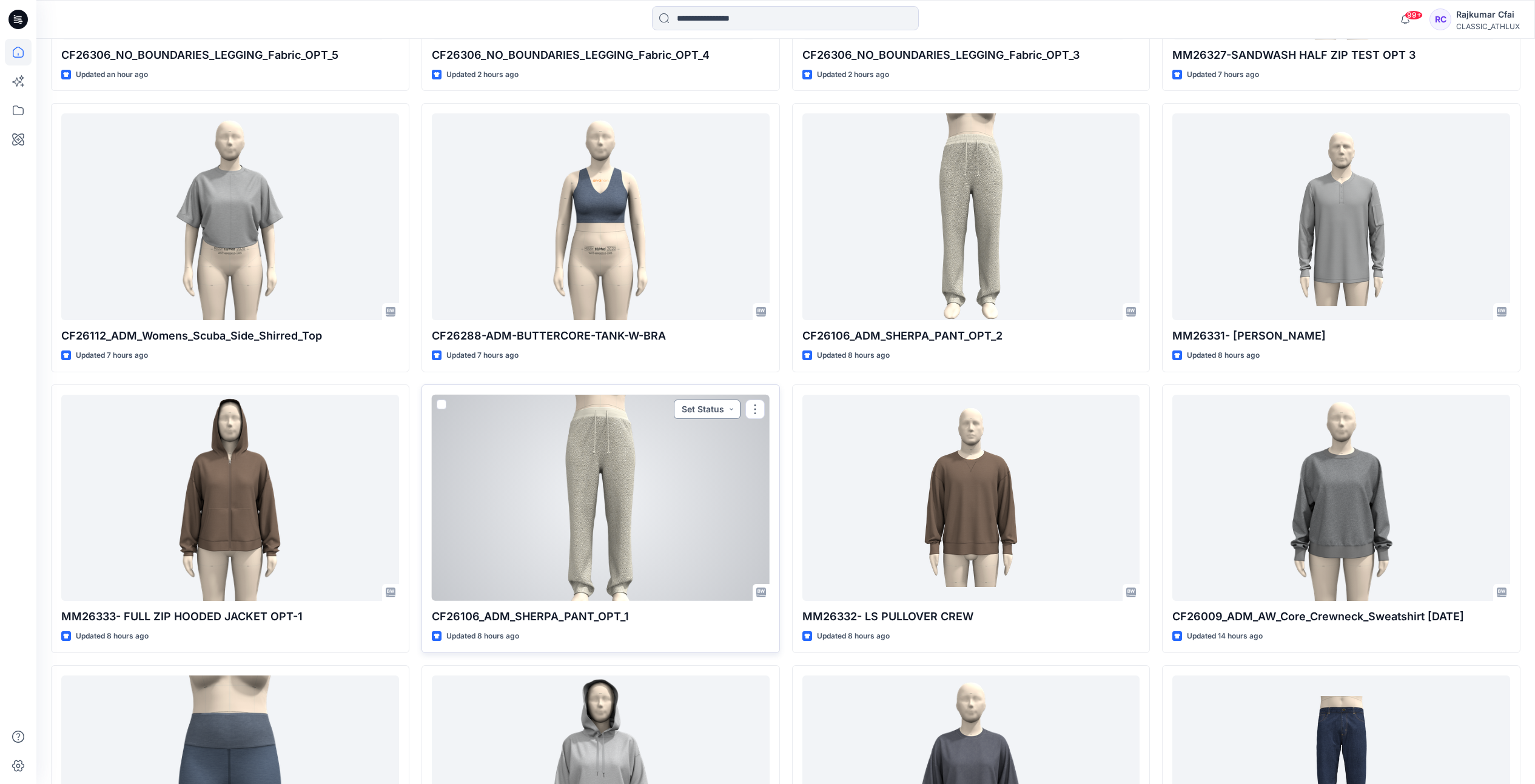
click at [732, 409] on button "Set Status" at bounding box center [707, 409] width 66 height 20
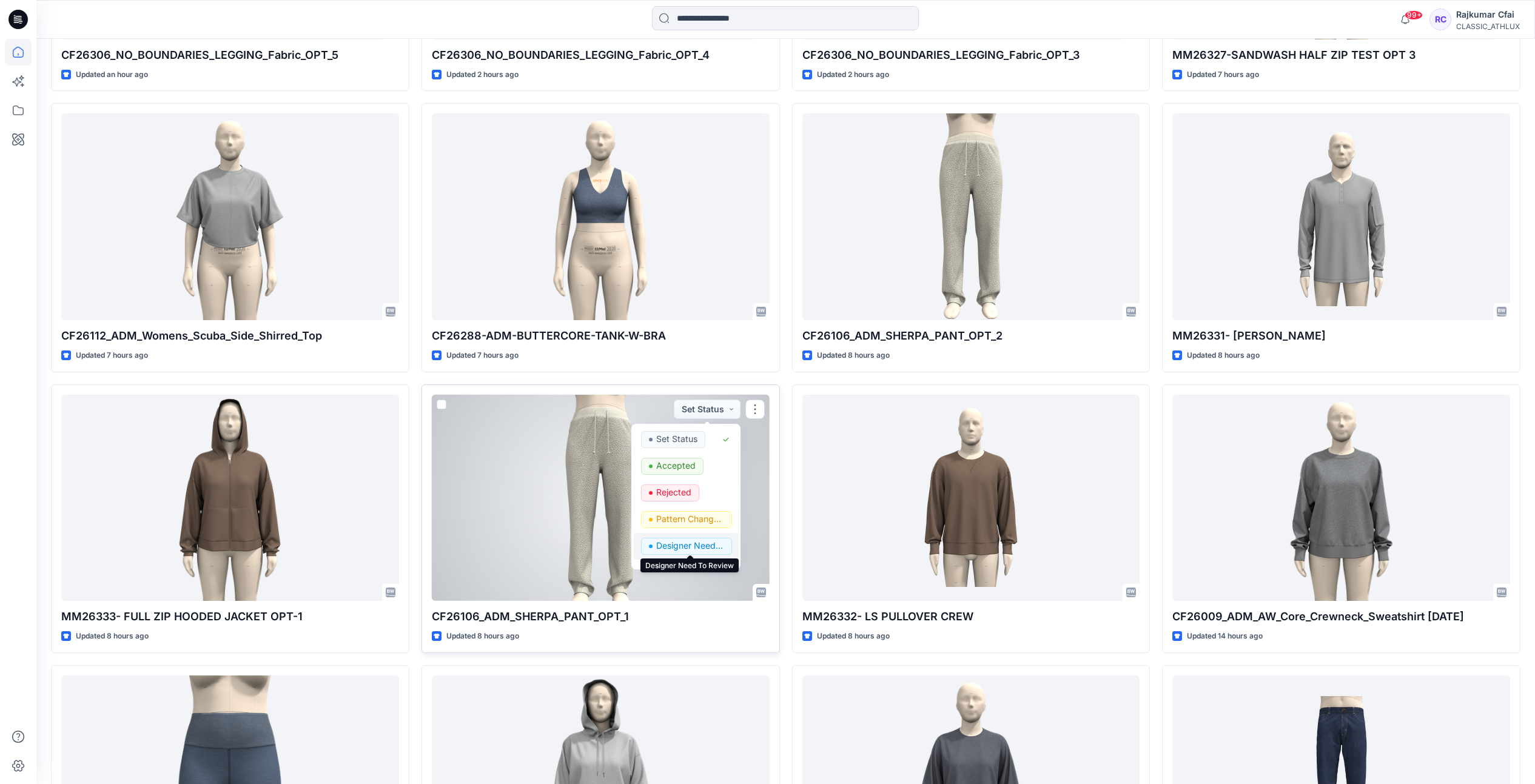
click at [691, 542] on p "Designer Need To Review" at bounding box center [690, 545] width 68 height 16
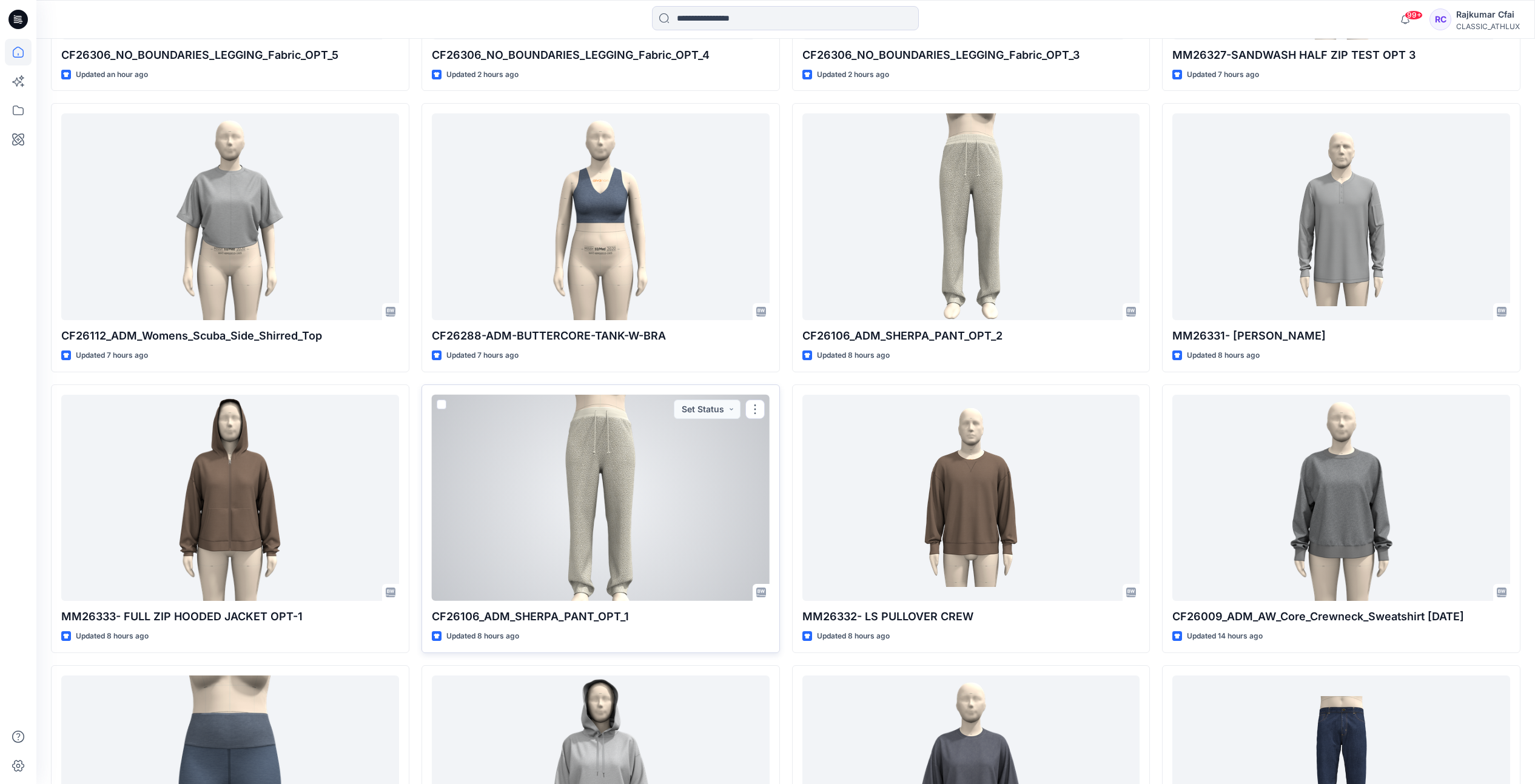
click at [647, 465] on div at bounding box center [601, 498] width 338 height 207
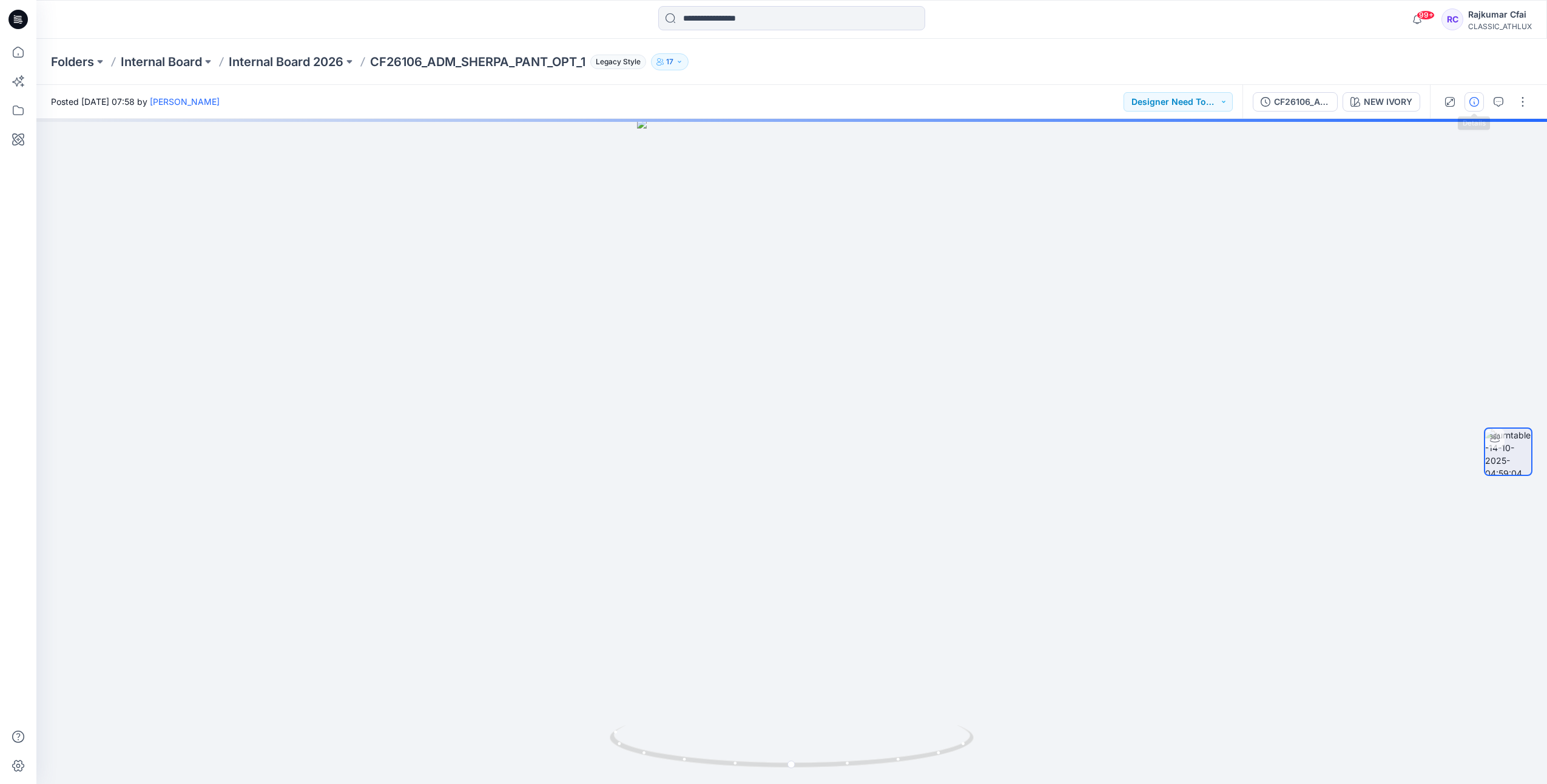
click at [1474, 102] on icon "button" at bounding box center [1474, 102] width 10 height 10
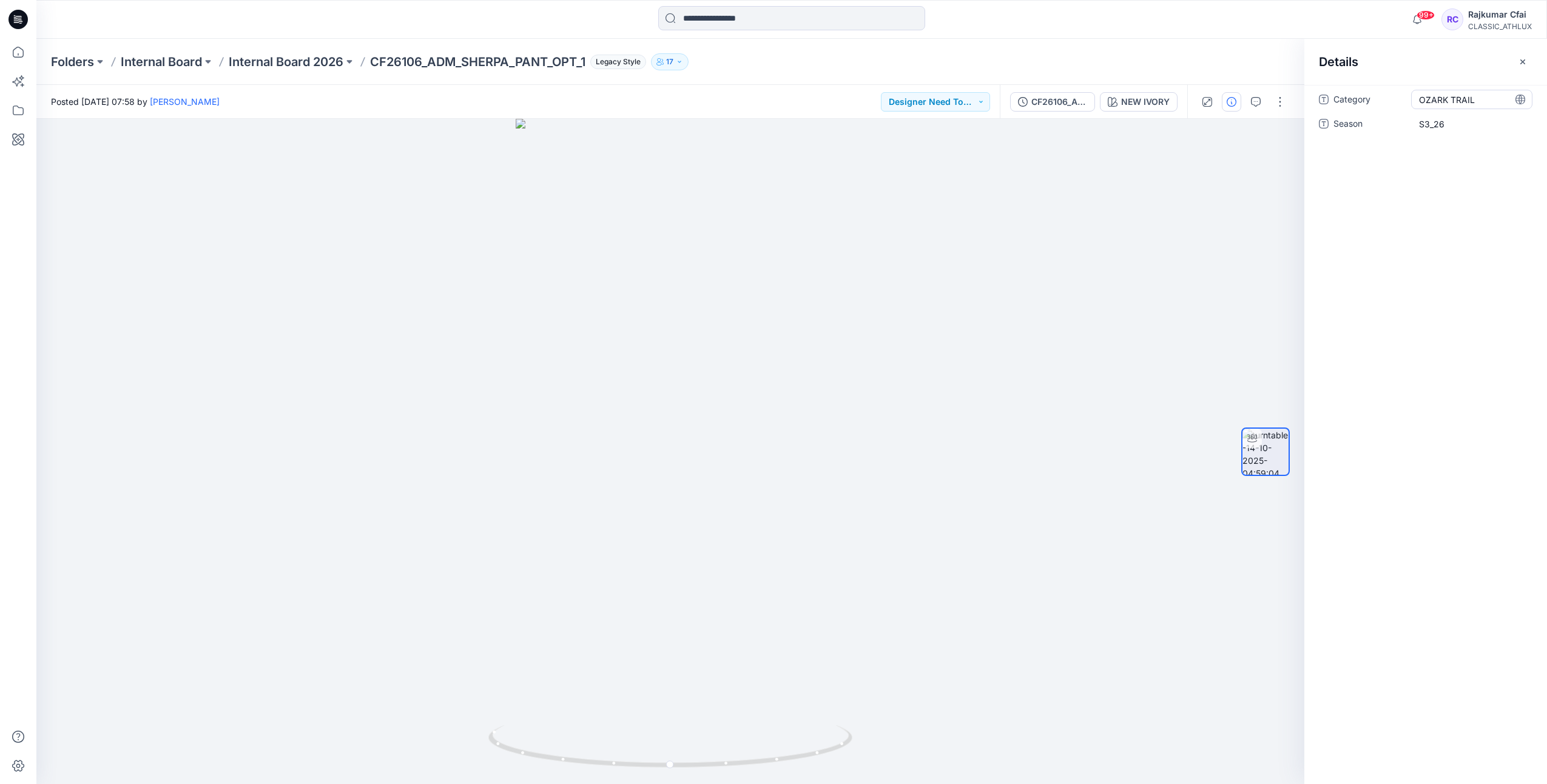
click at [1482, 102] on span "OZARK TRAIL" at bounding box center [1472, 100] width 106 height 13
type textarea "**********"
click at [1466, 127] on span "S3_26" at bounding box center [1472, 132] width 106 height 13
click at [22, 16] on icon at bounding box center [18, 20] width 20 height 20
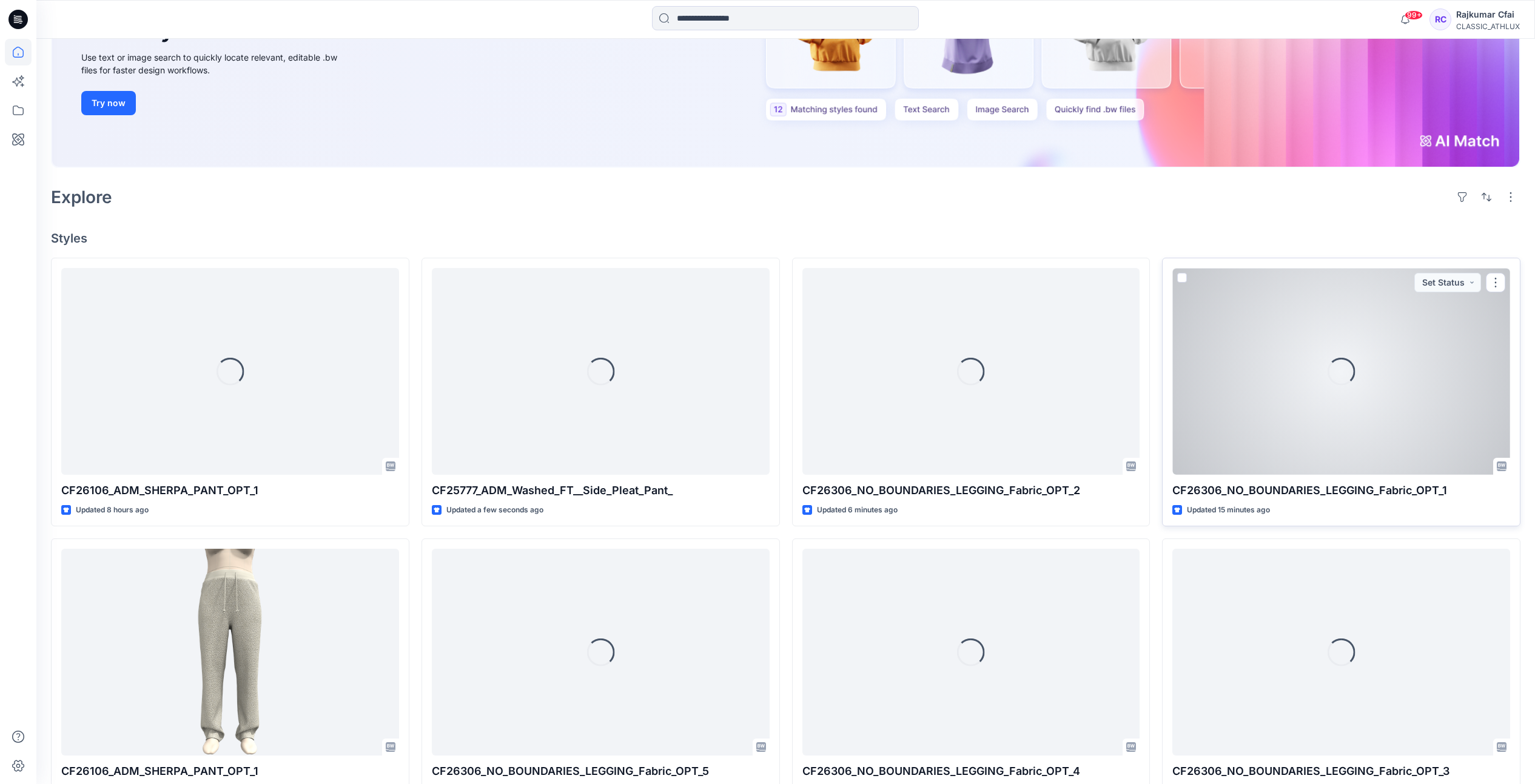
scroll to position [227, 0]
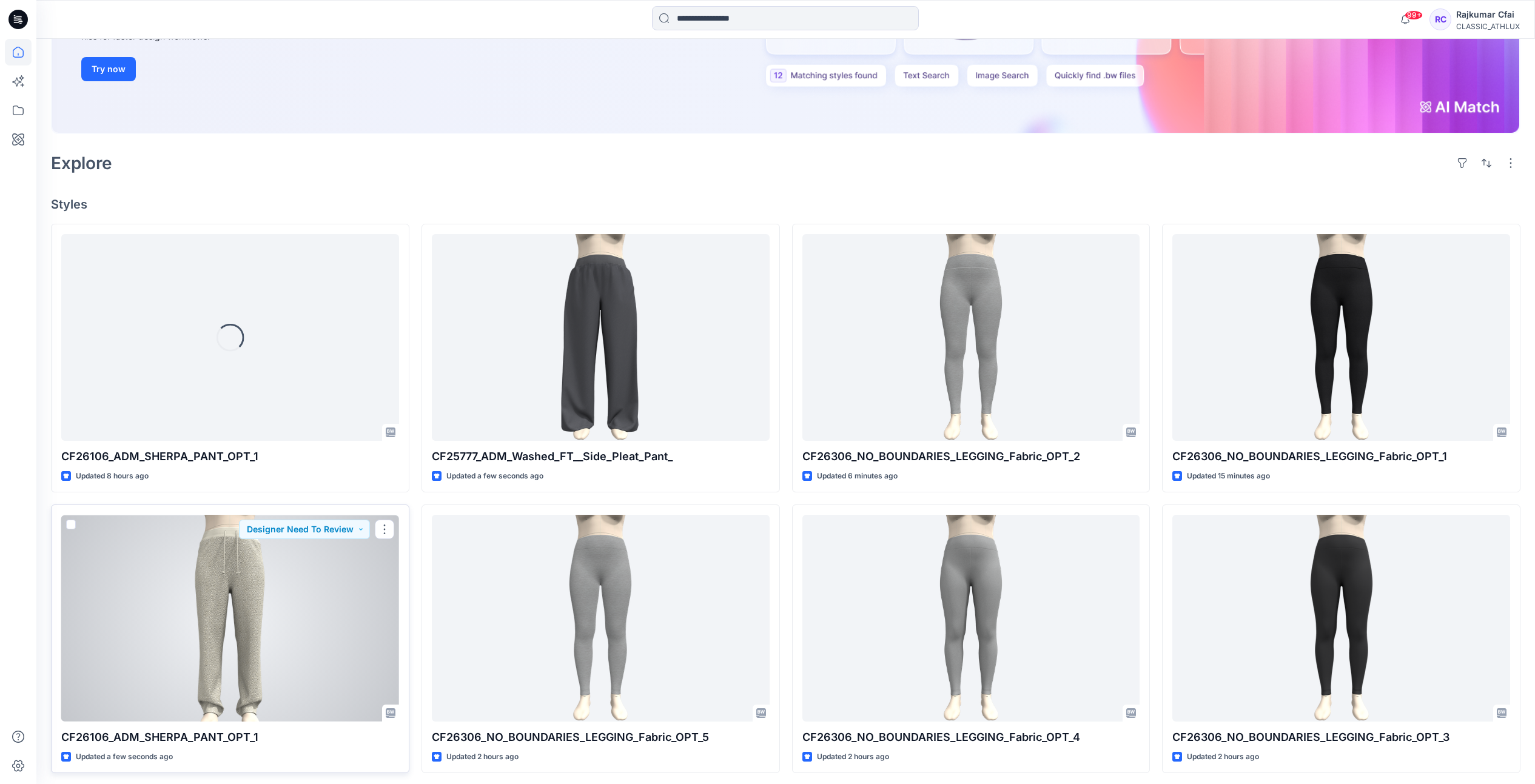
click at [274, 630] on div at bounding box center [230, 618] width 338 height 207
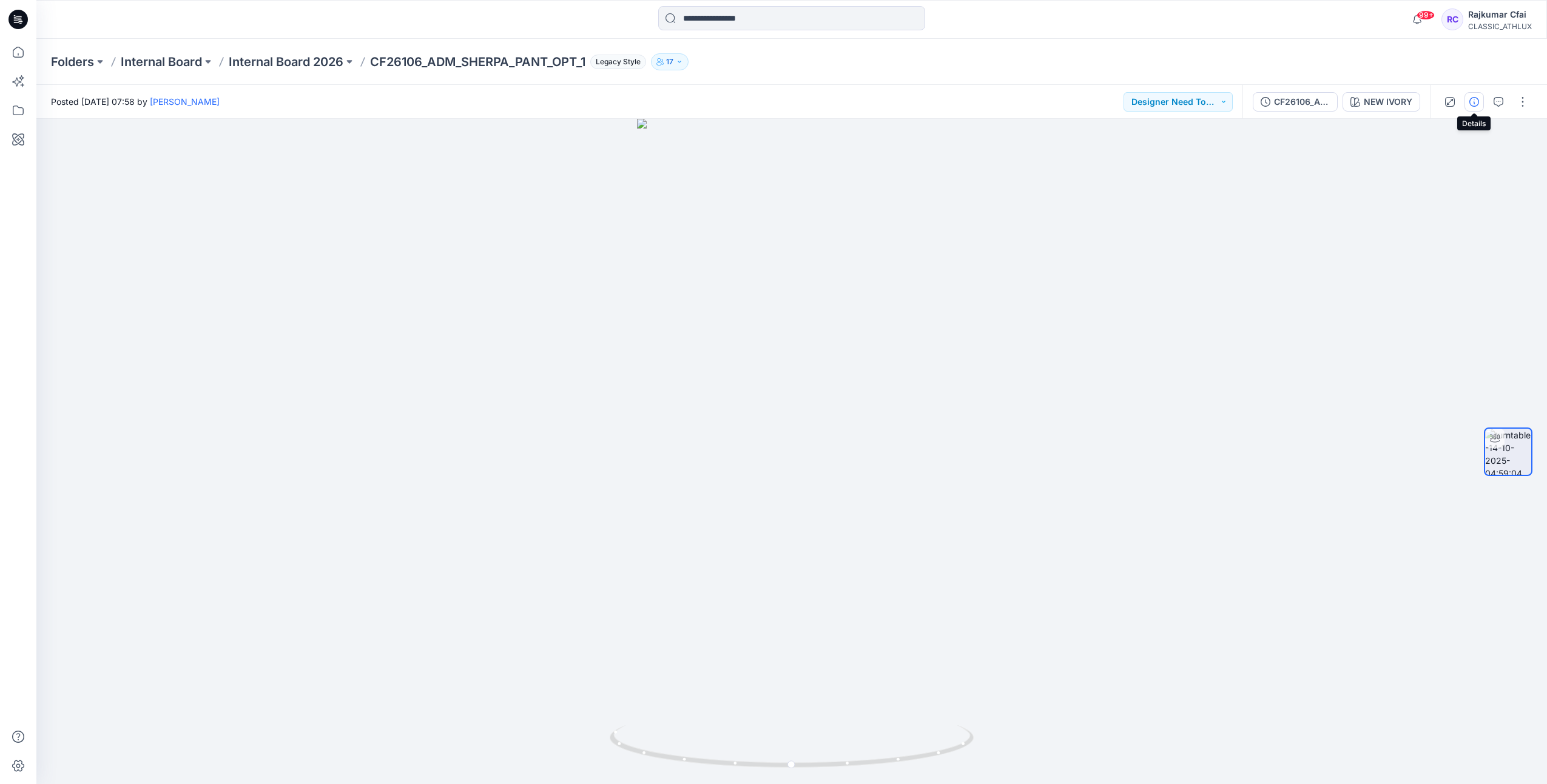
click at [1476, 103] on icon "button" at bounding box center [1474, 102] width 10 height 10
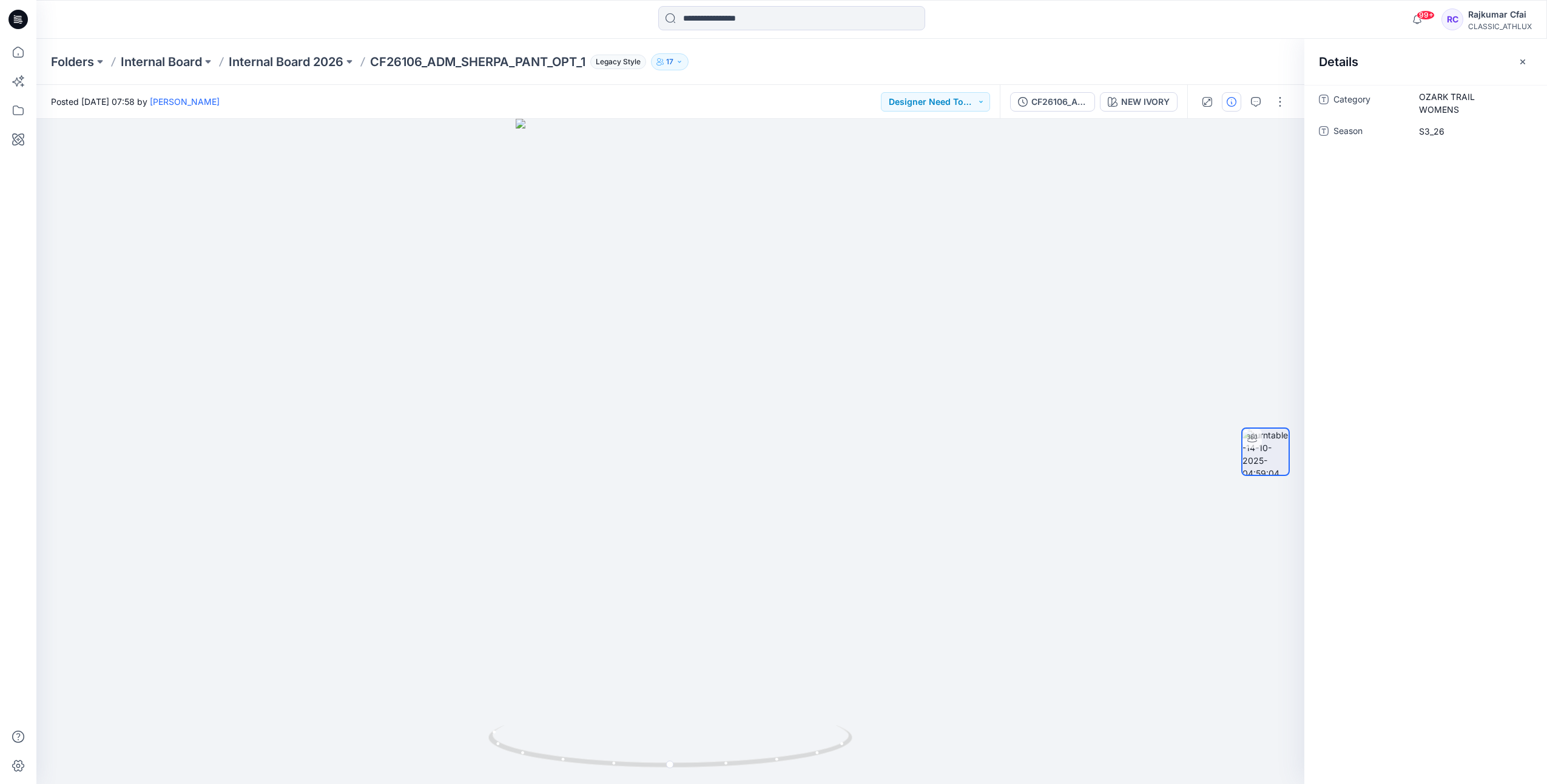
click at [16, 12] on icon at bounding box center [18, 20] width 20 height 20
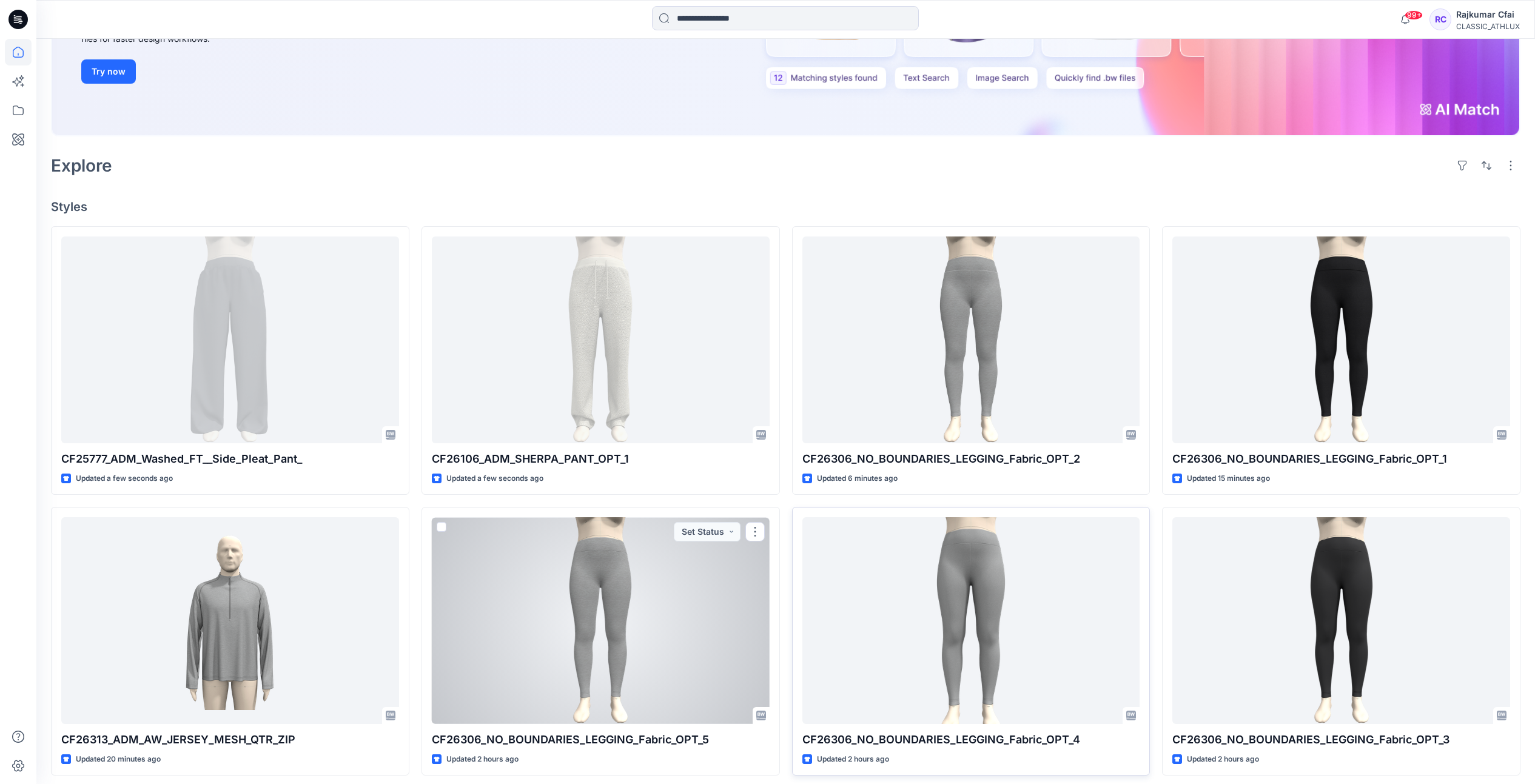
scroll to position [227, 0]
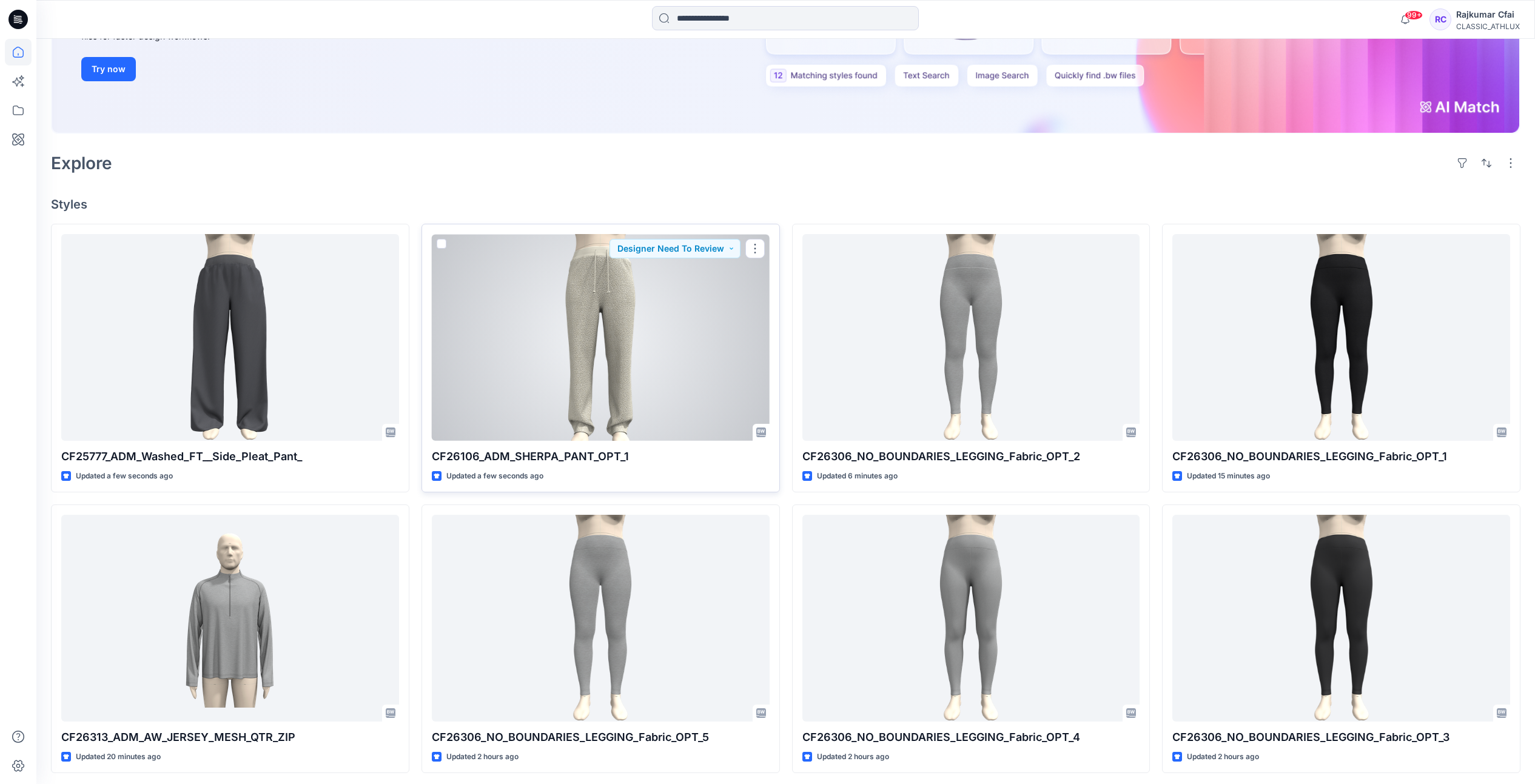
click at [680, 344] on div at bounding box center [601, 337] width 338 height 207
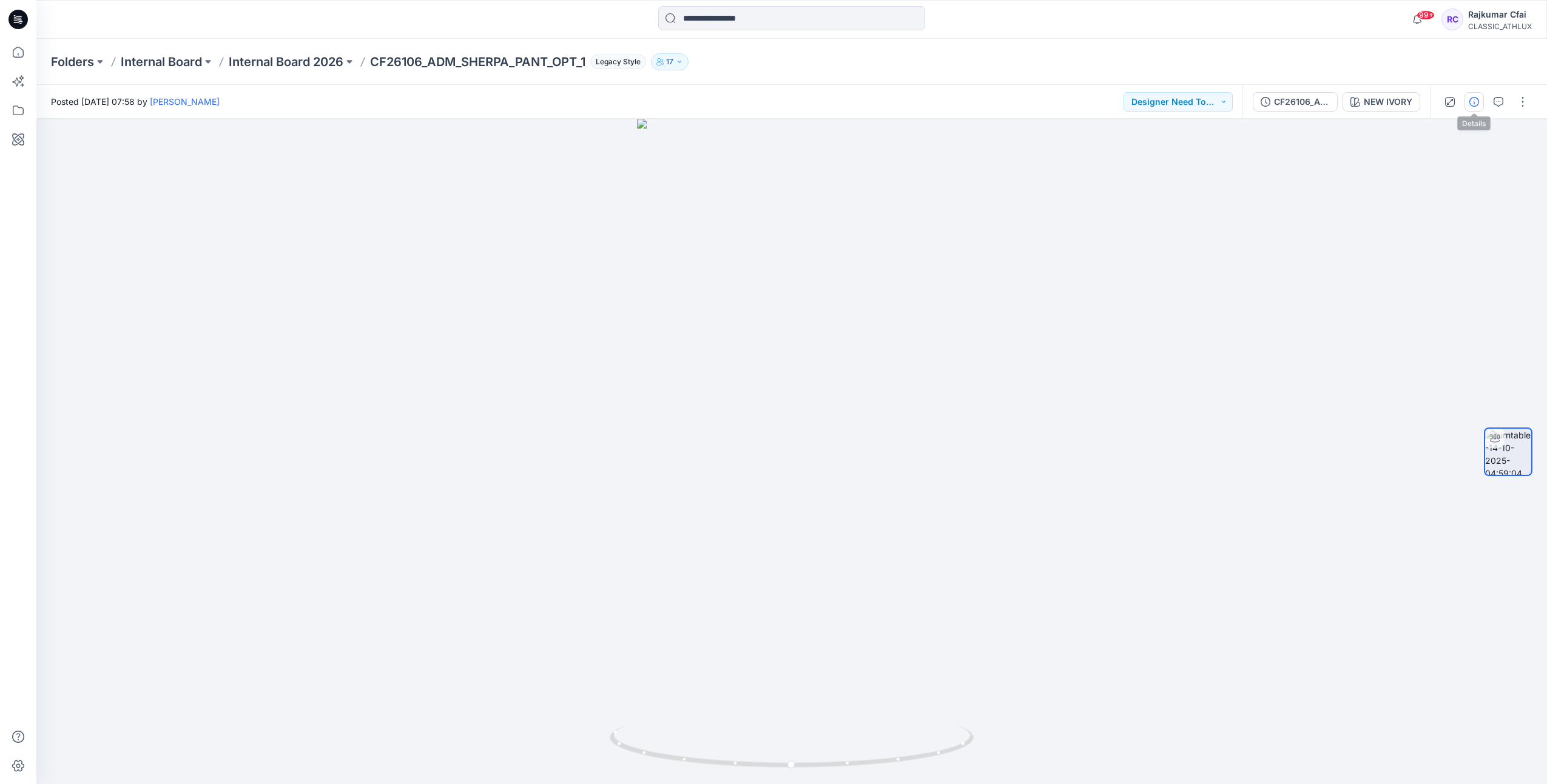
click at [1478, 98] on icon "button" at bounding box center [1474, 102] width 10 height 10
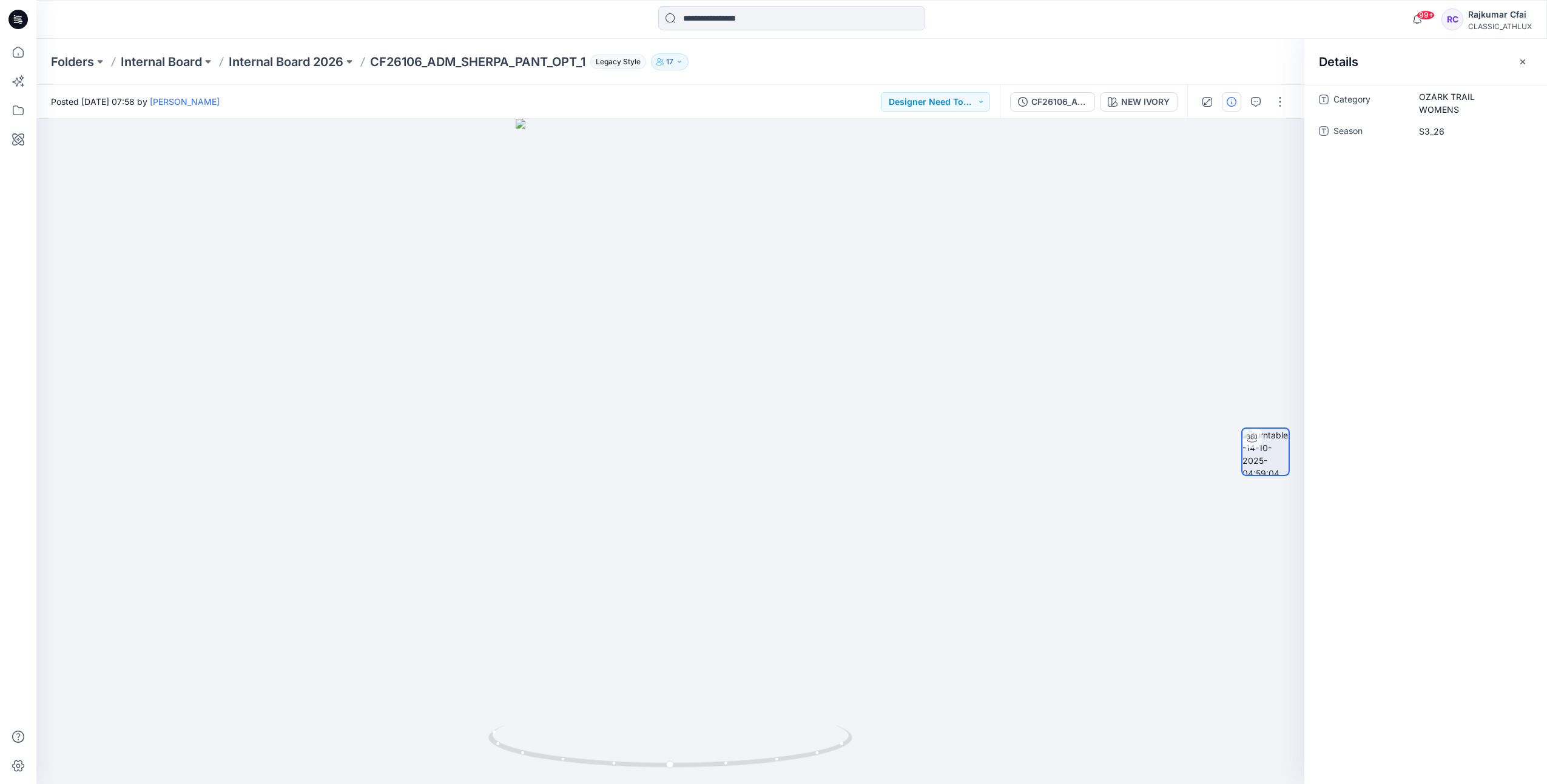
click at [14, 22] on icon at bounding box center [16, 22] width 5 height 1
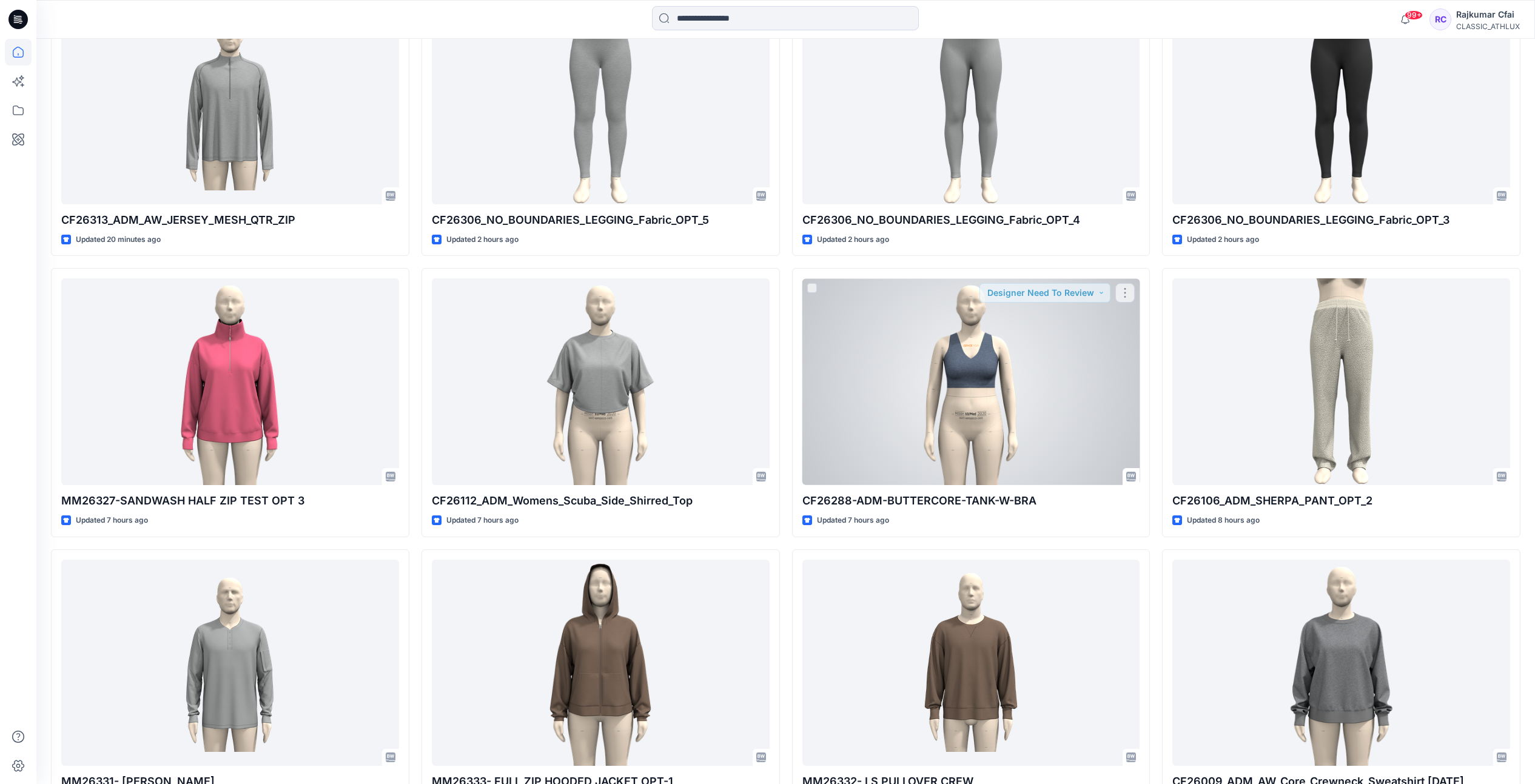
scroll to position [834, 0]
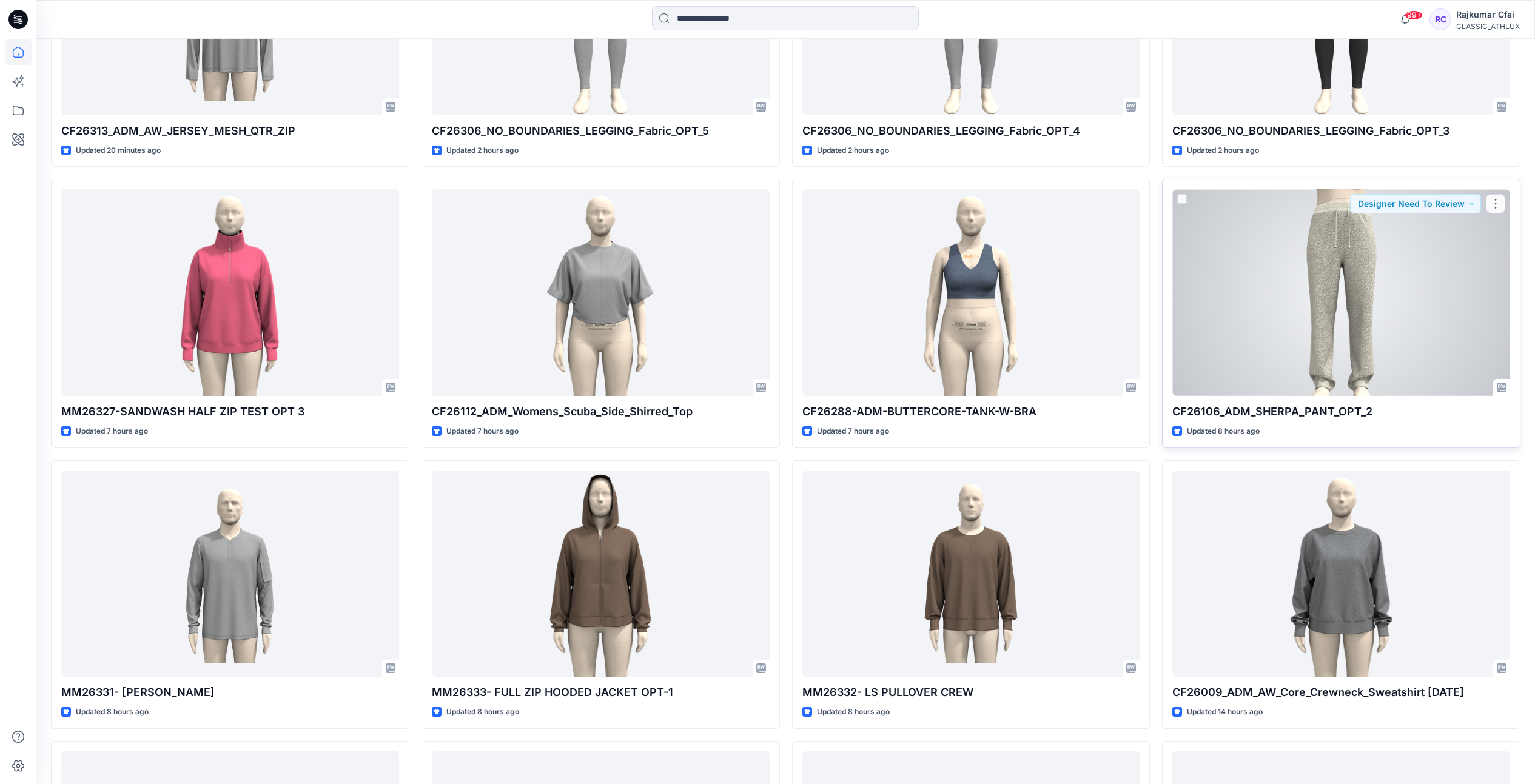
click at [1290, 240] on div at bounding box center [1341, 292] width 338 height 207
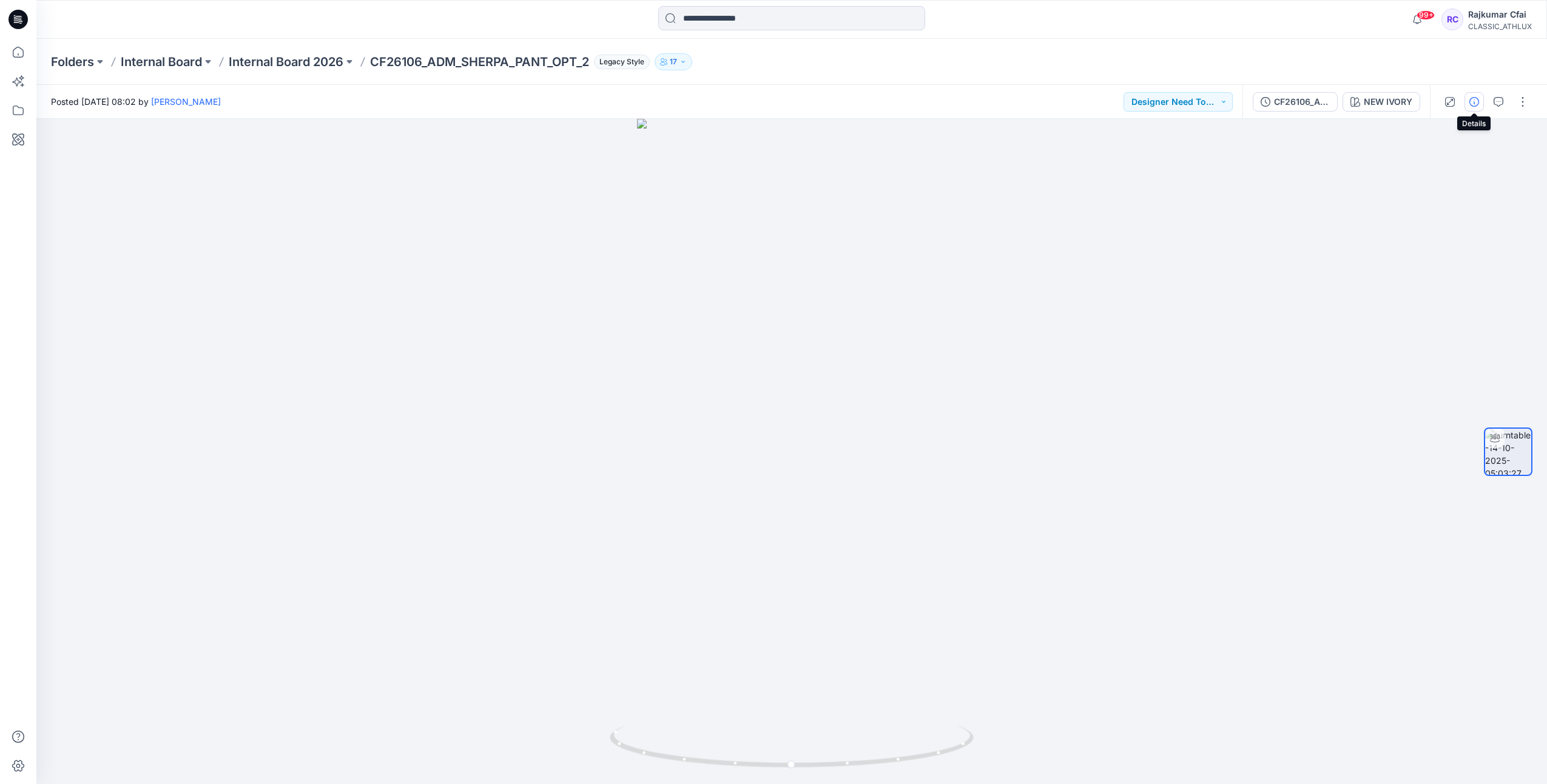
click at [1477, 103] on icon "button" at bounding box center [1474, 102] width 10 height 10
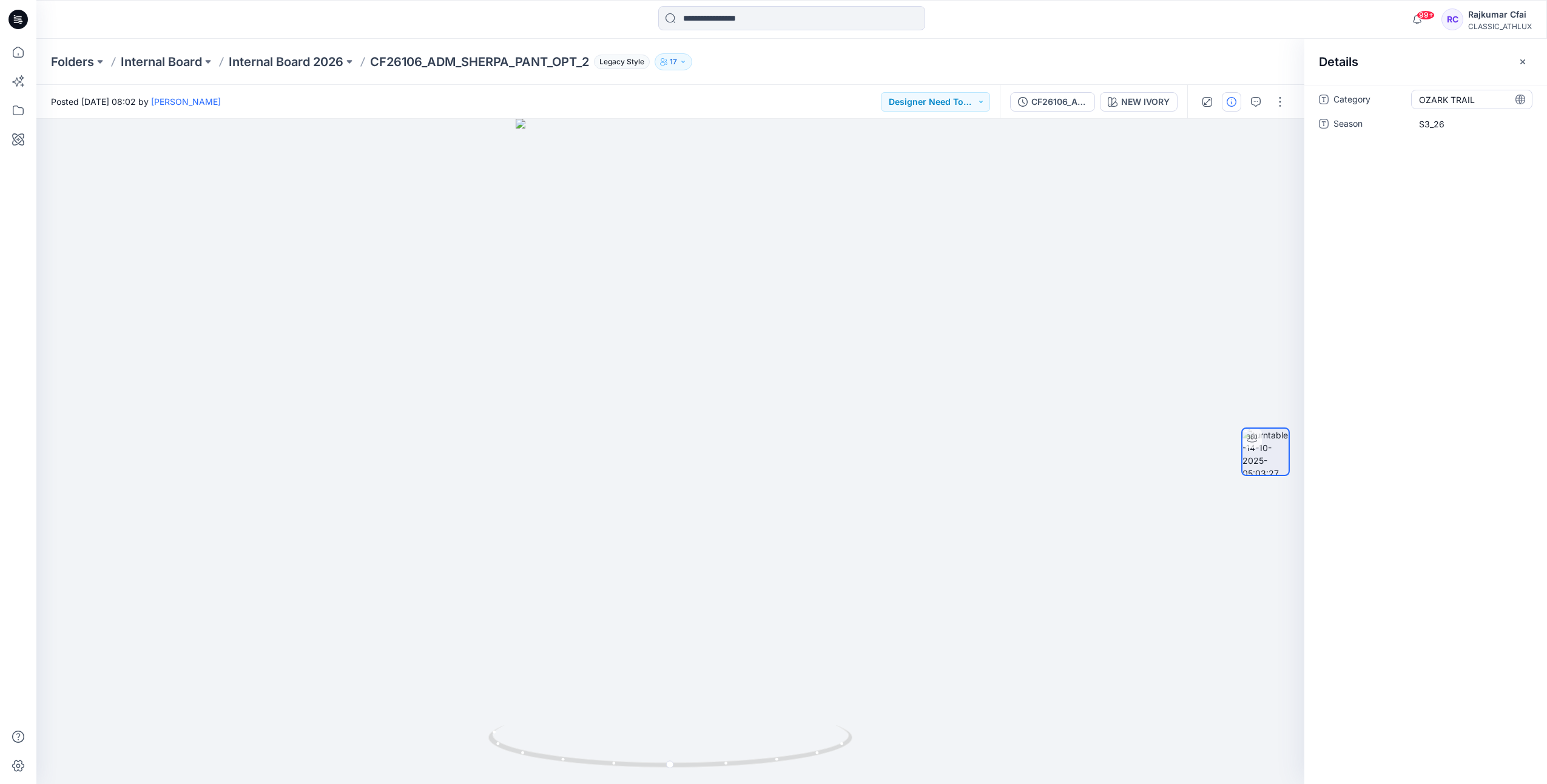
click at [1478, 106] on div "OZARK TRAIL" at bounding box center [1472, 100] width 121 height 20
type textarea "**********"
click at [1460, 127] on span "S3_26" at bounding box center [1472, 124] width 106 height 13
click at [25, 22] on icon at bounding box center [18, 20] width 20 height 20
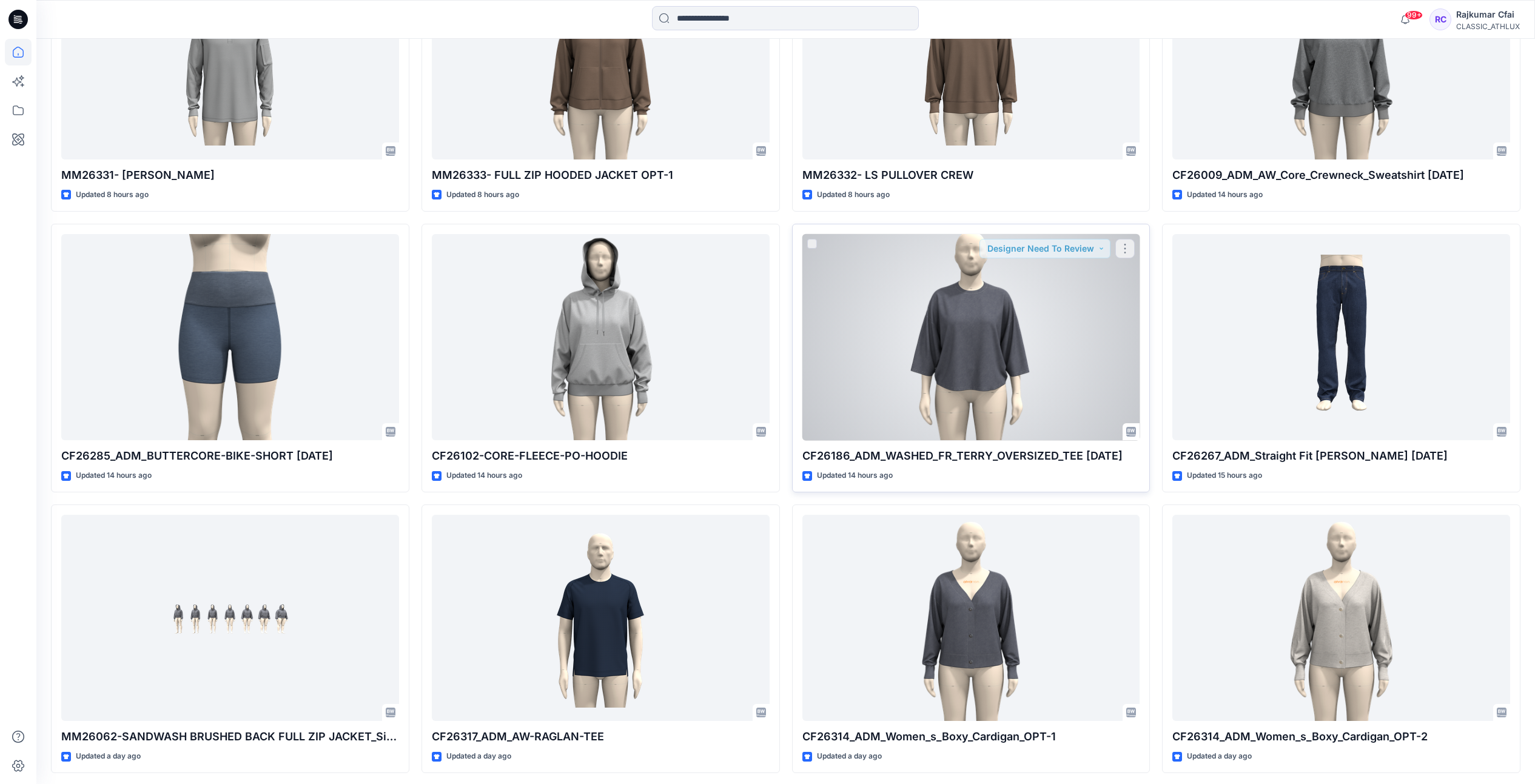
scroll to position [1399, 0]
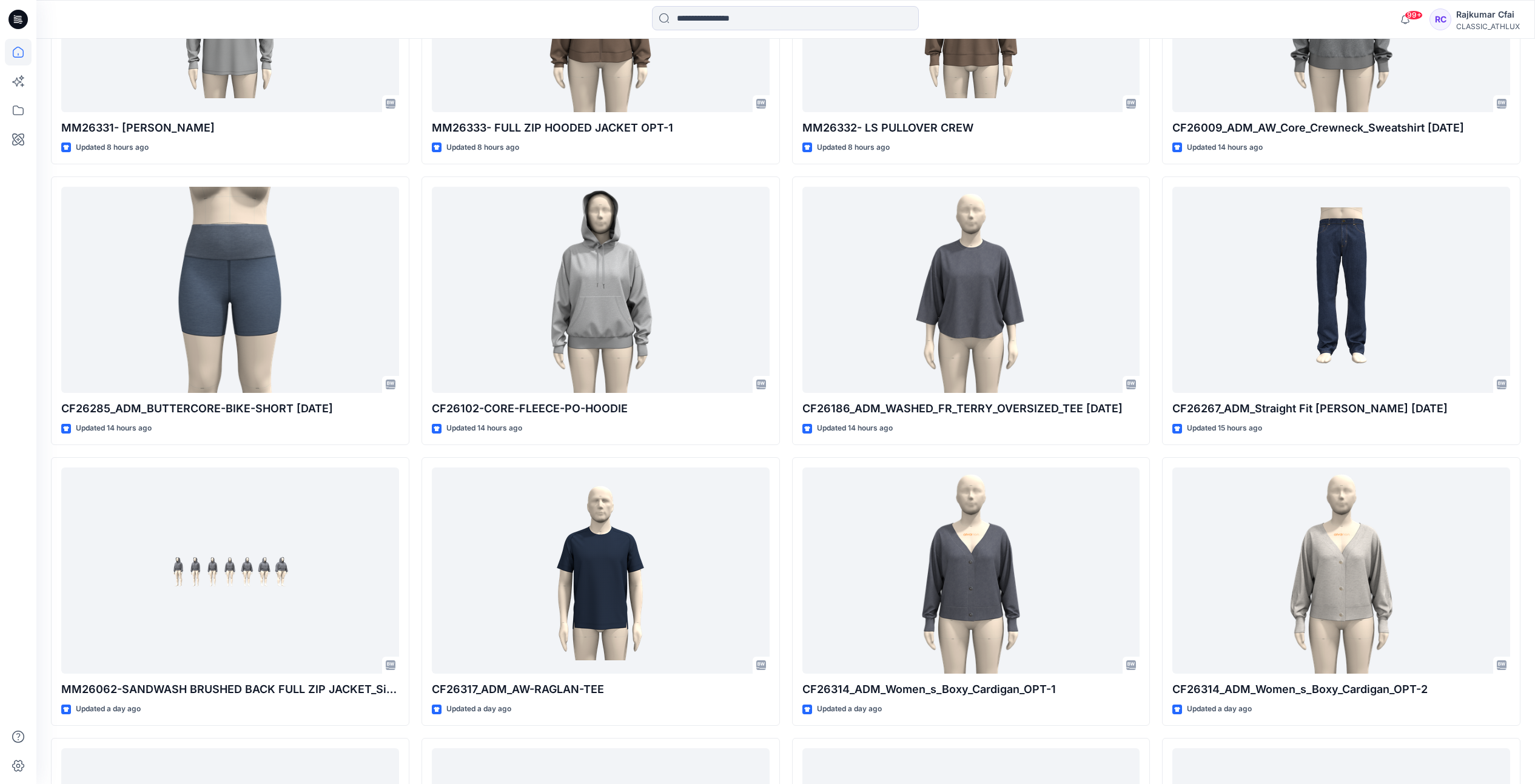
click at [16, 18] on icon at bounding box center [18, 20] width 20 height 20
click at [418, 452] on div "CF26106_ADM_SHERPA_PANT_OPT_2 Updated a few seconds ago CF26306_NO_BOUNDARIES_L…" at bounding box center [785, 310] width 1470 height 2516
